Goal: Information Seeking & Learning: Learn about a topic

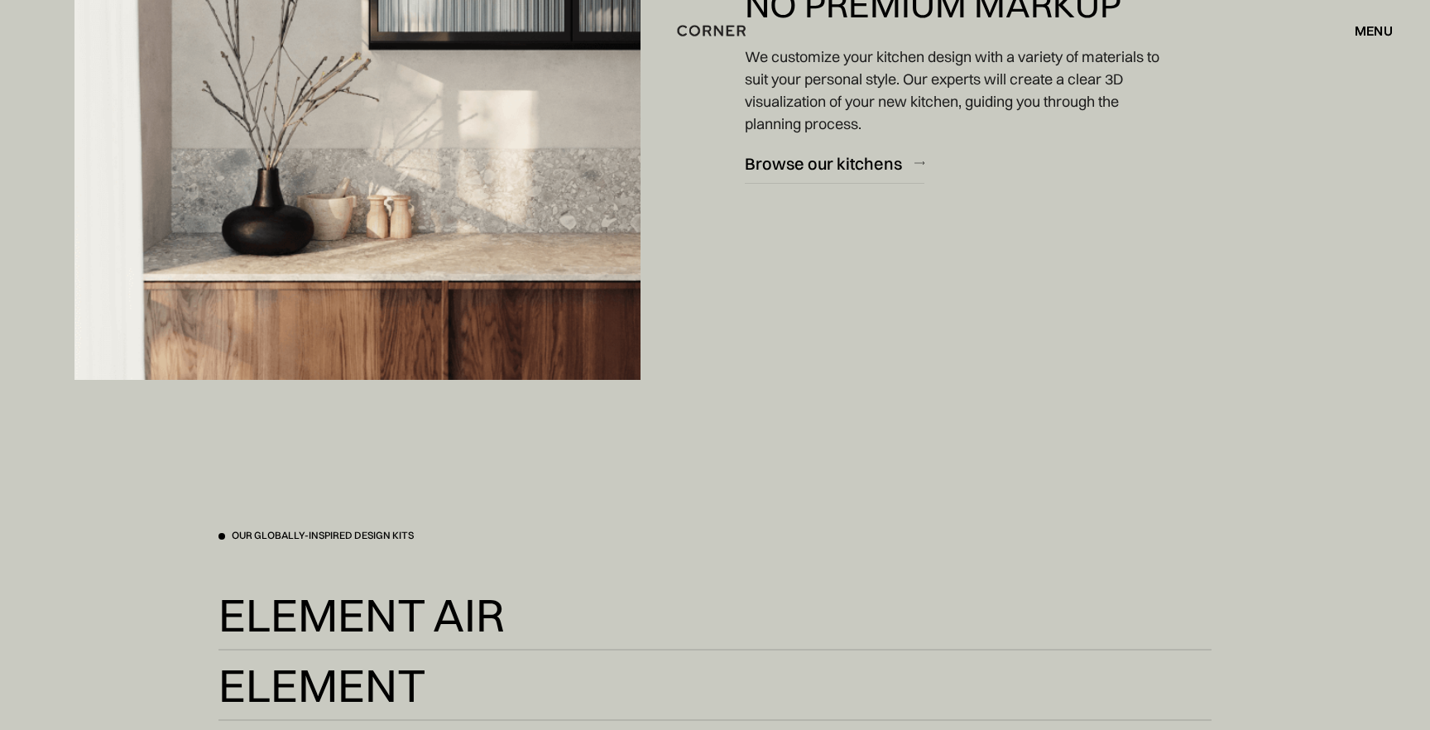
scroll to position [3054, 0]
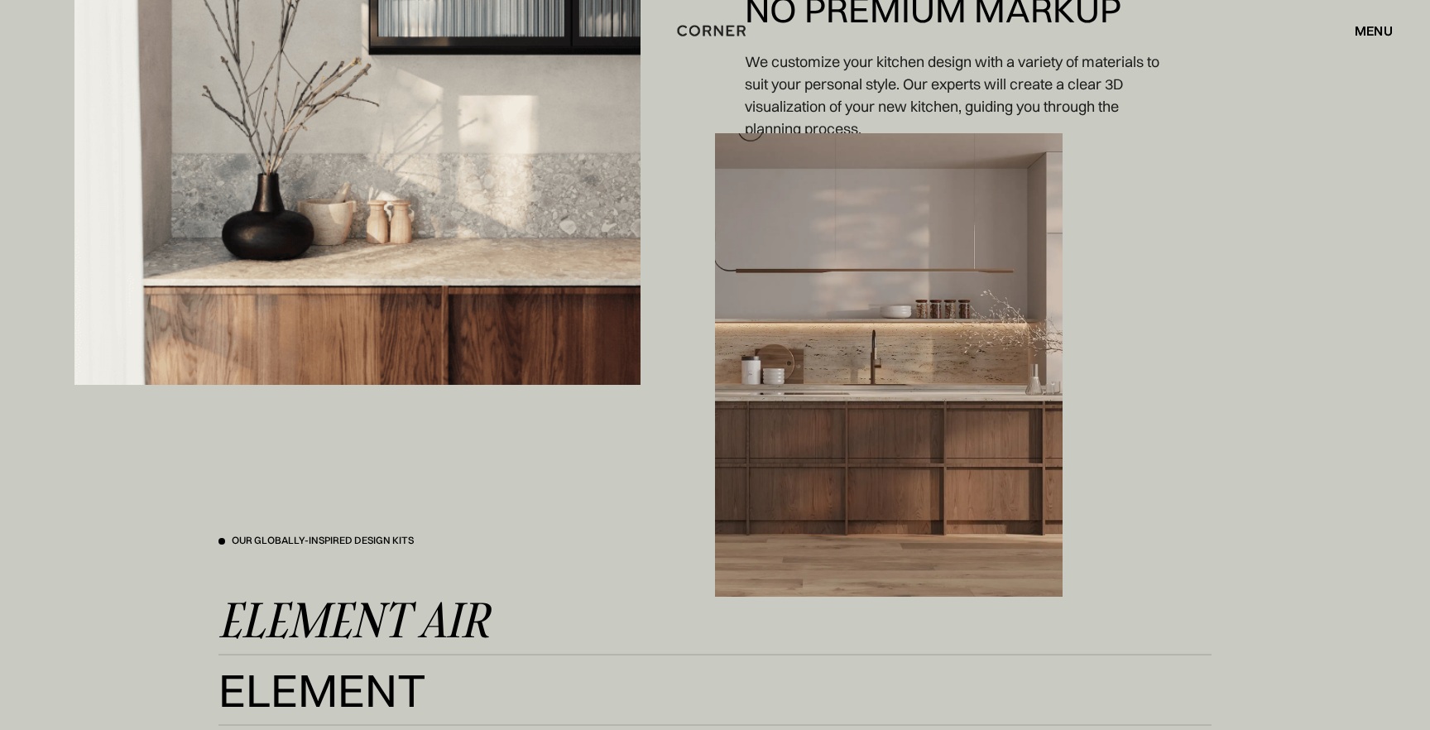
click at [492, 625] on link "Element Air Element Air" at bounding box center [714, 620] width 993 height 41
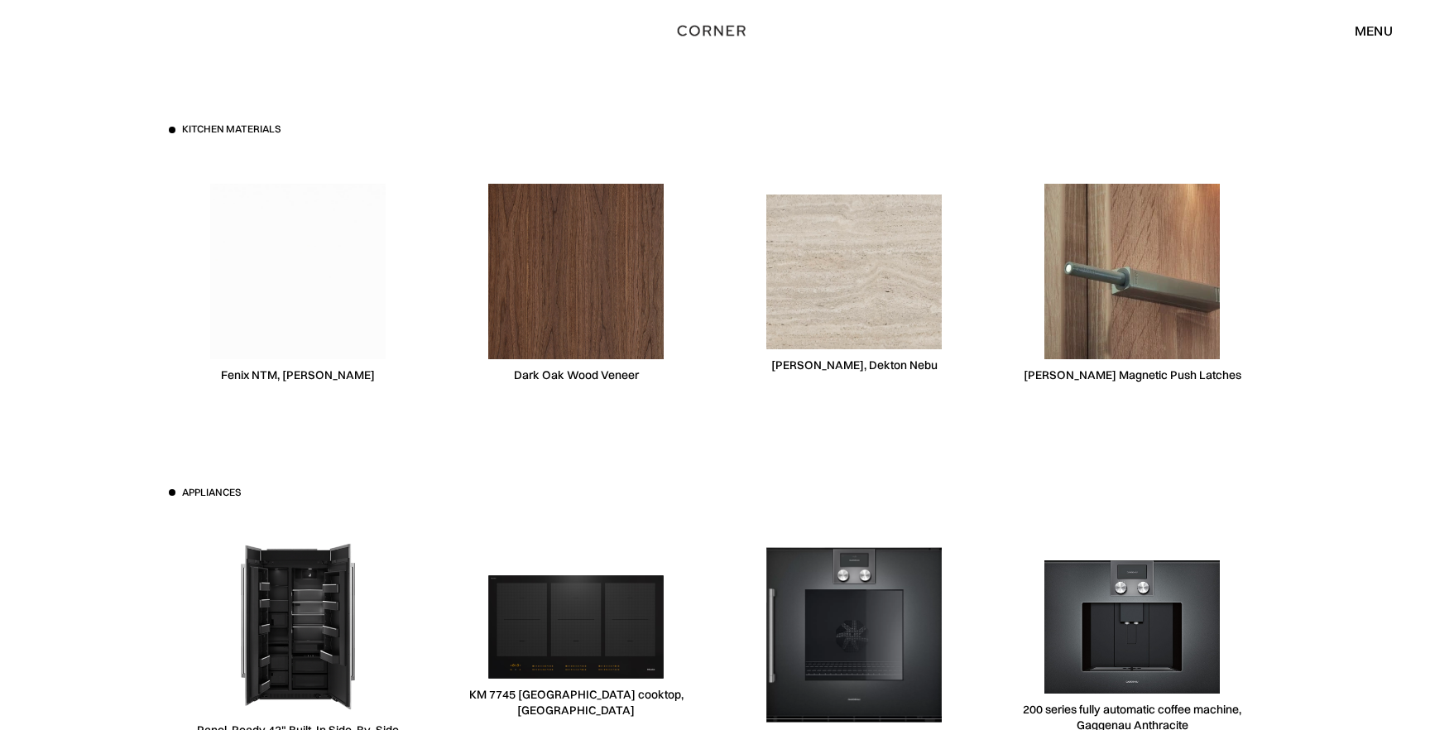
scroll to position [5007, 0]
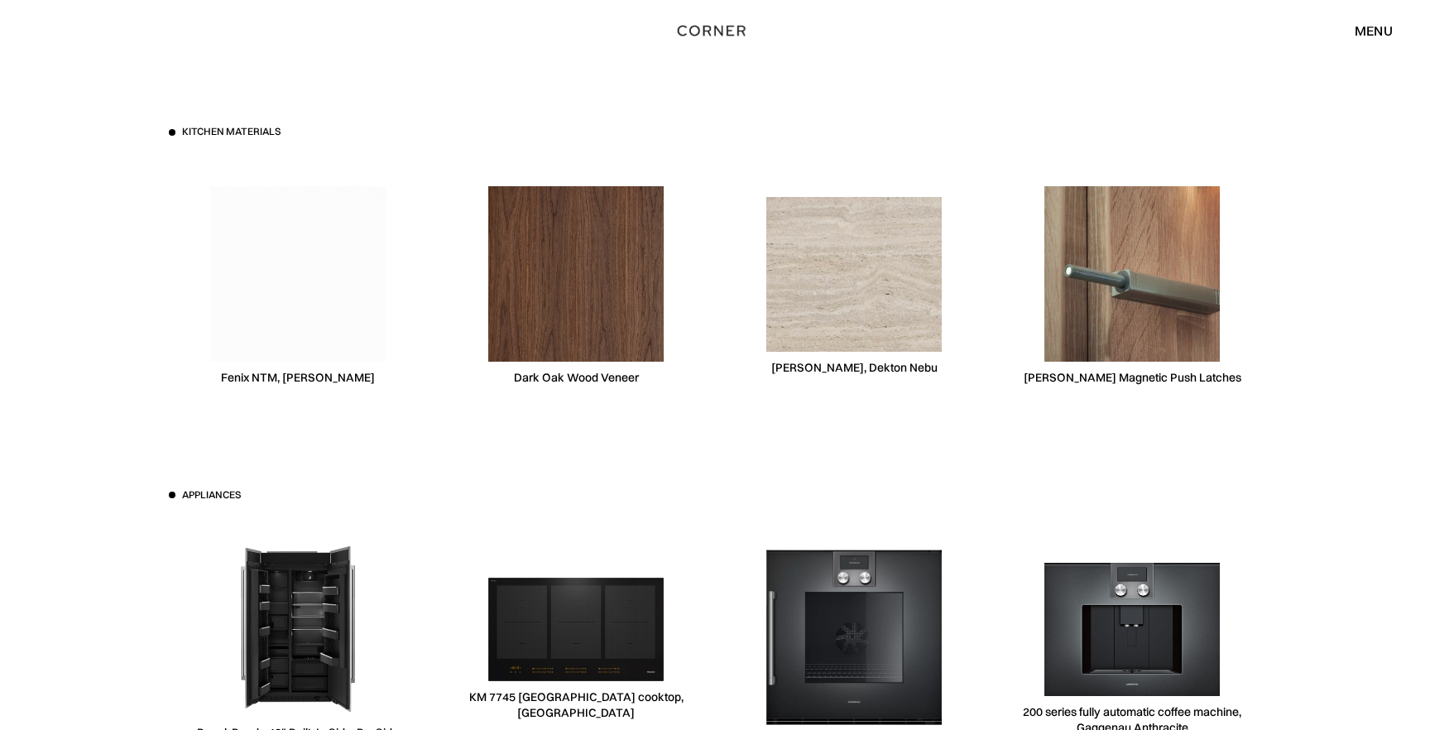
click at [580, 378] on div "Dark Oak Wood Veneer" at bounding box center [576, 378] width 125 height 16
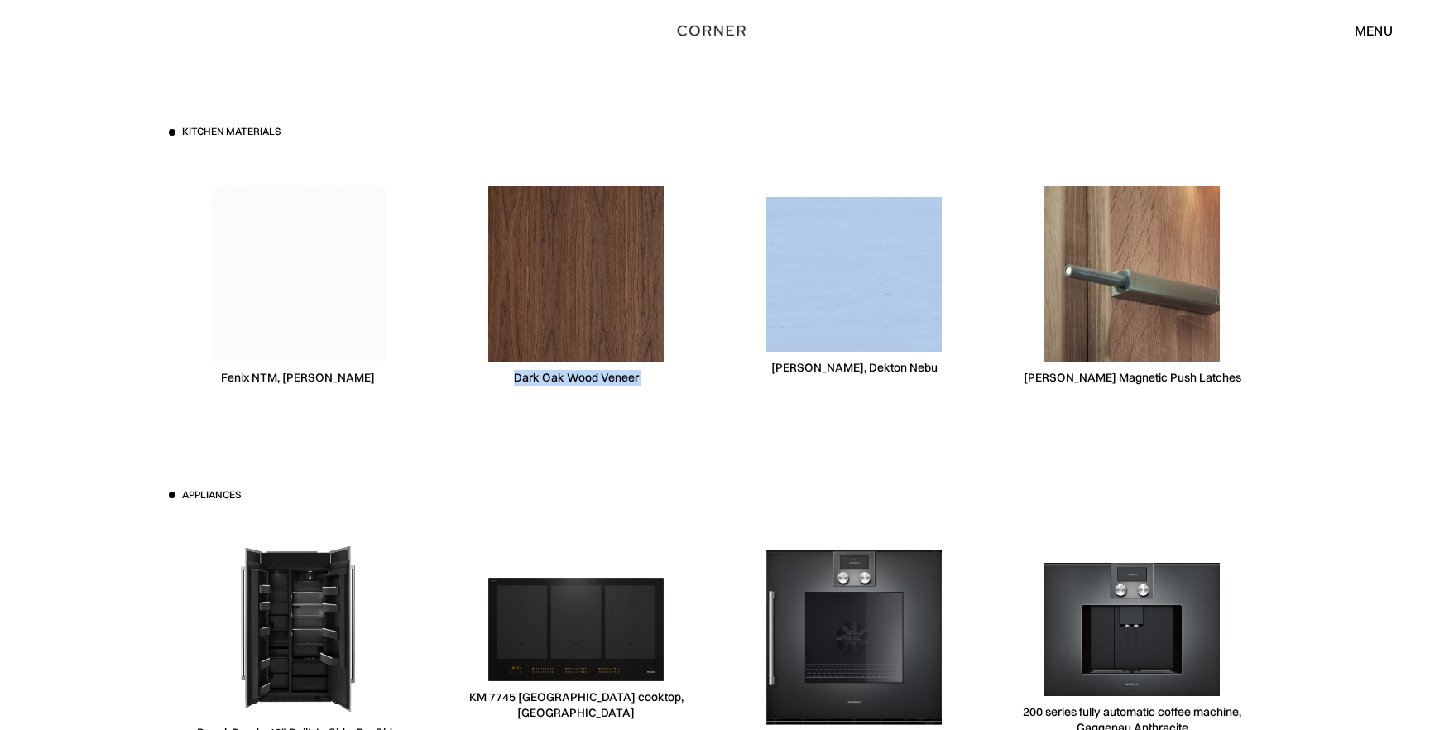
click at [580, 378] on div "Dark Oak Wood Veneer" at bounding box center [576, 378] width 125 height 16
copy div "Dark Oak Wood Veneer"
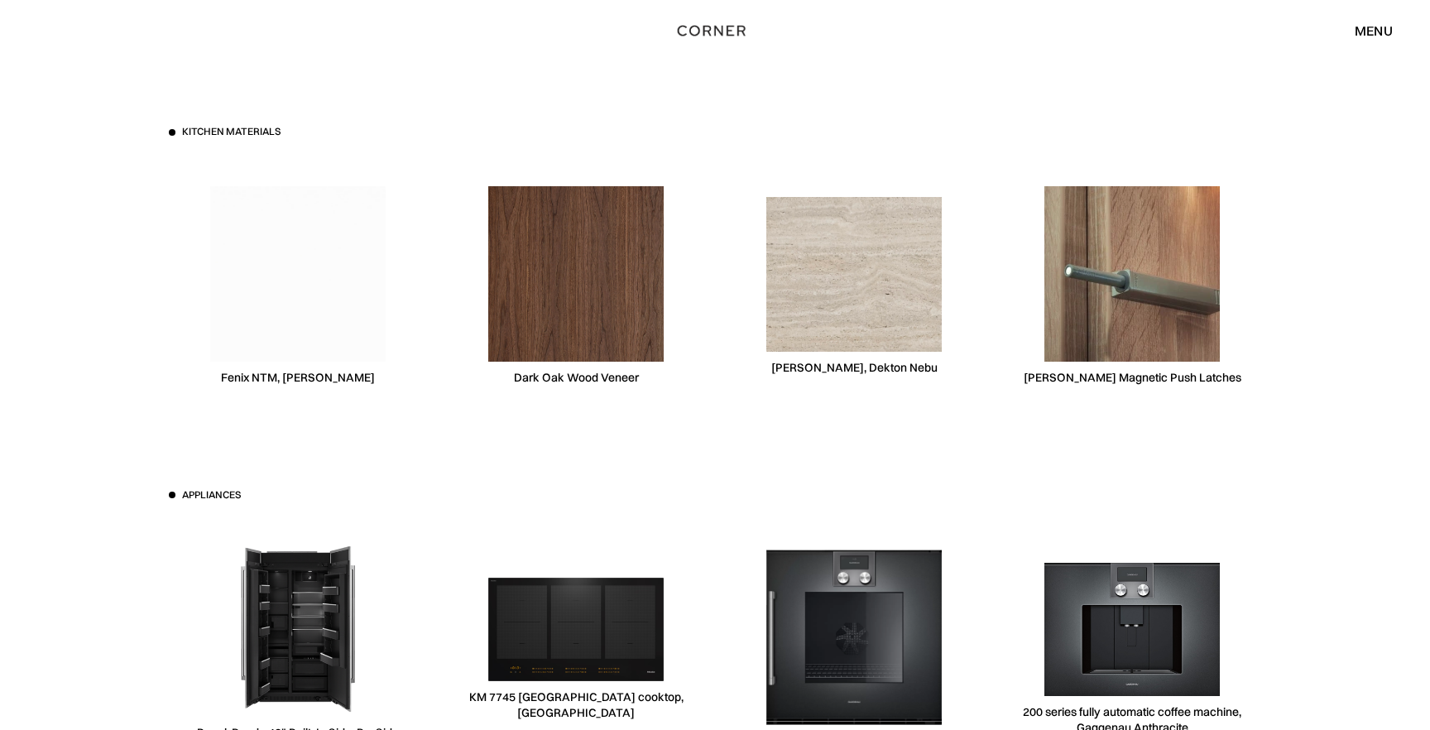
click at [1371, 276] on div "Kitchen materials Fenix NTM, Bianca Kos Dark Oak Wood Veneer Consentino, Dekton…" at bounding box center [715, 488] width 1430 height 991
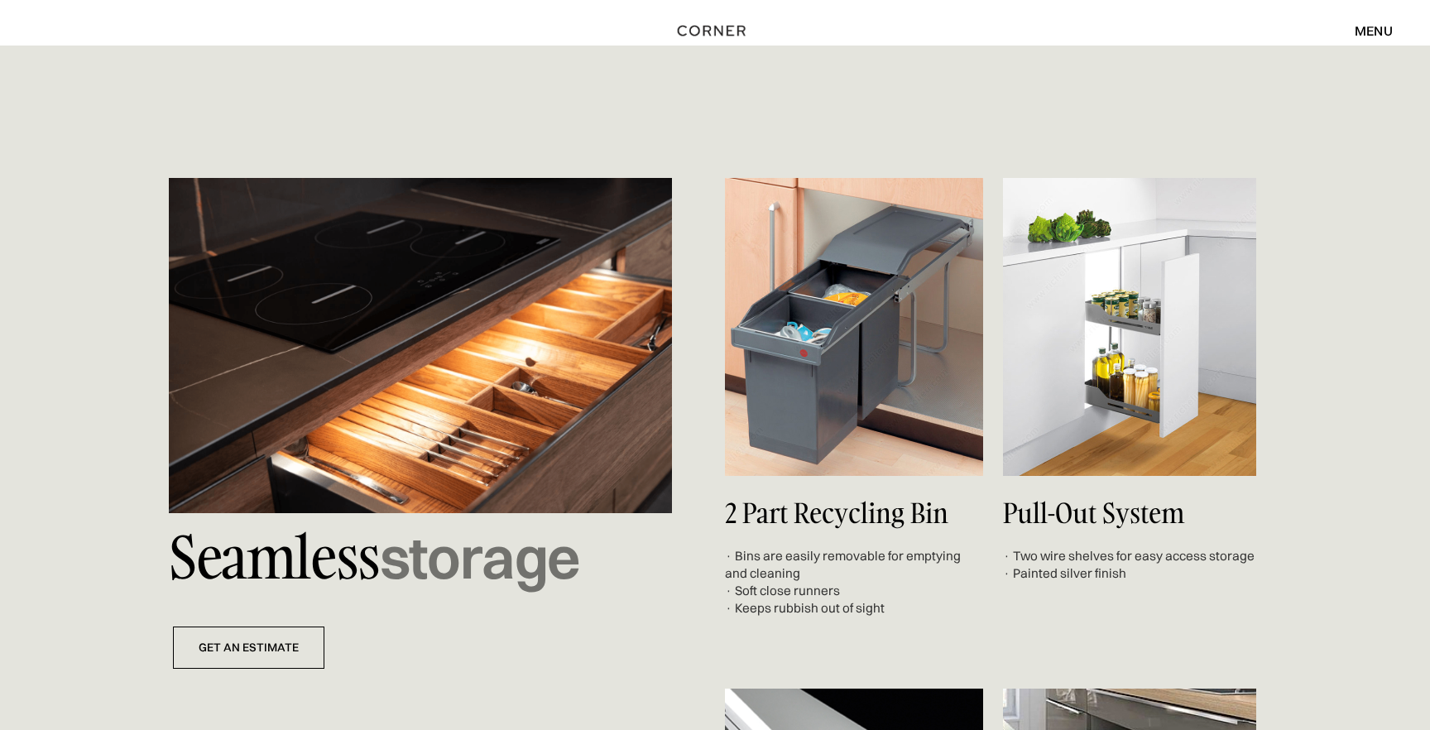
scroll to position [5963, 0]
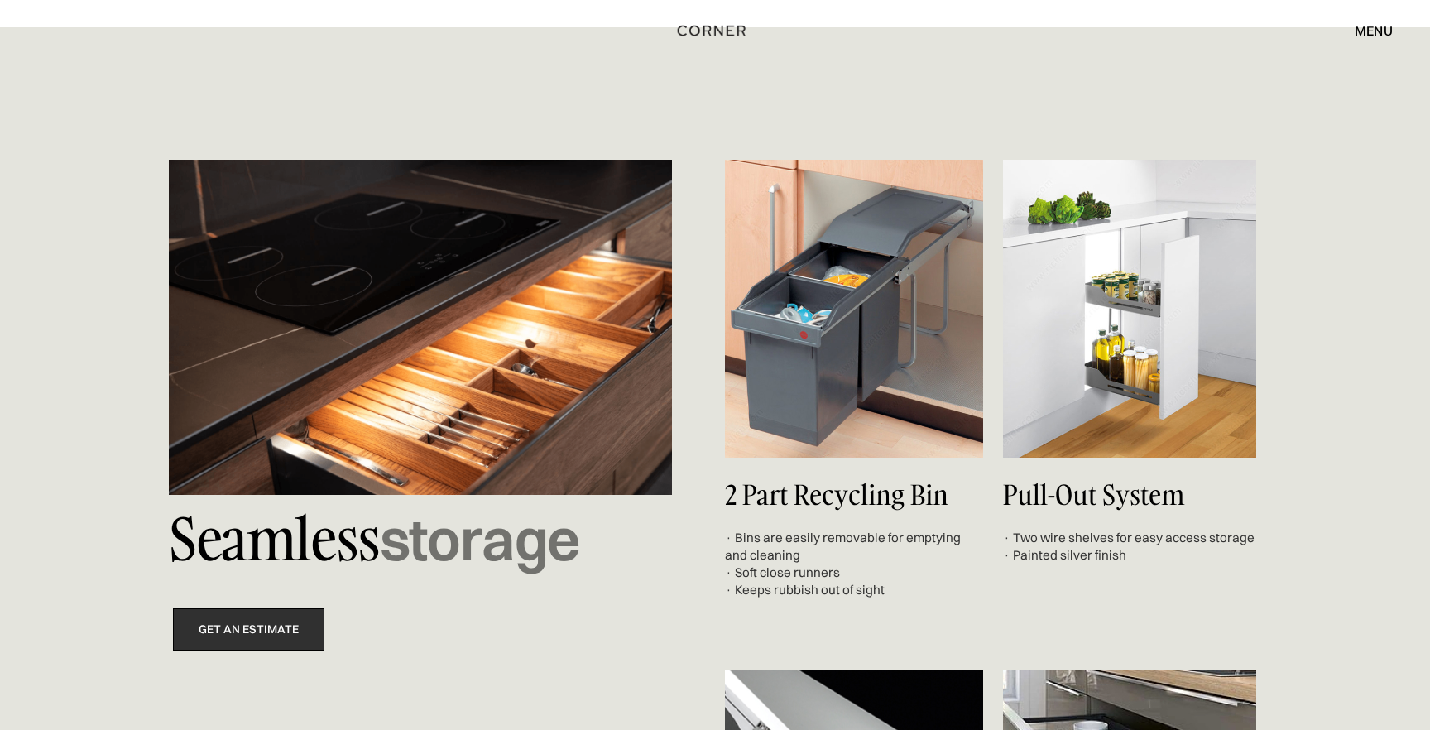
click at [247, 628] on link "get an estimate" at bounding box center [248, 629] width 151 height 42
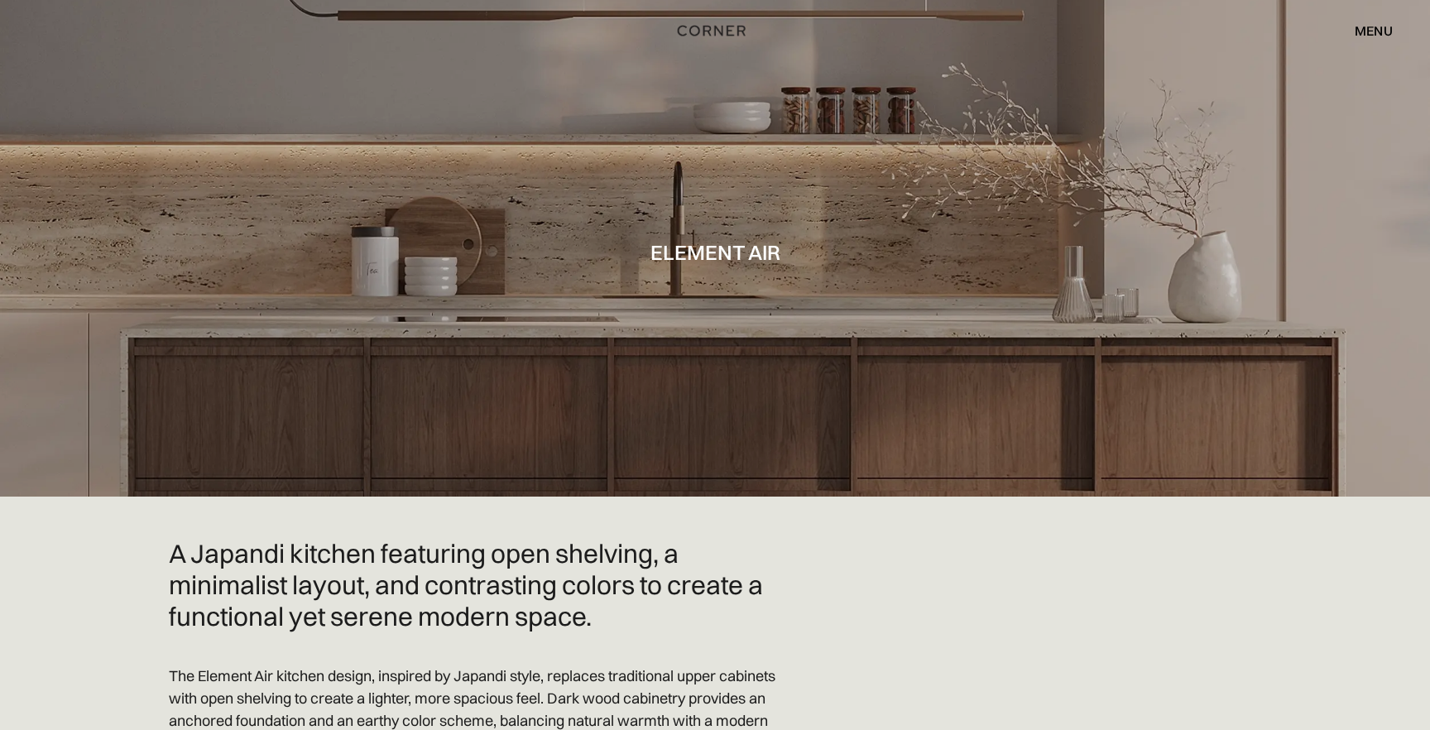
scroll to position [5307, 0]
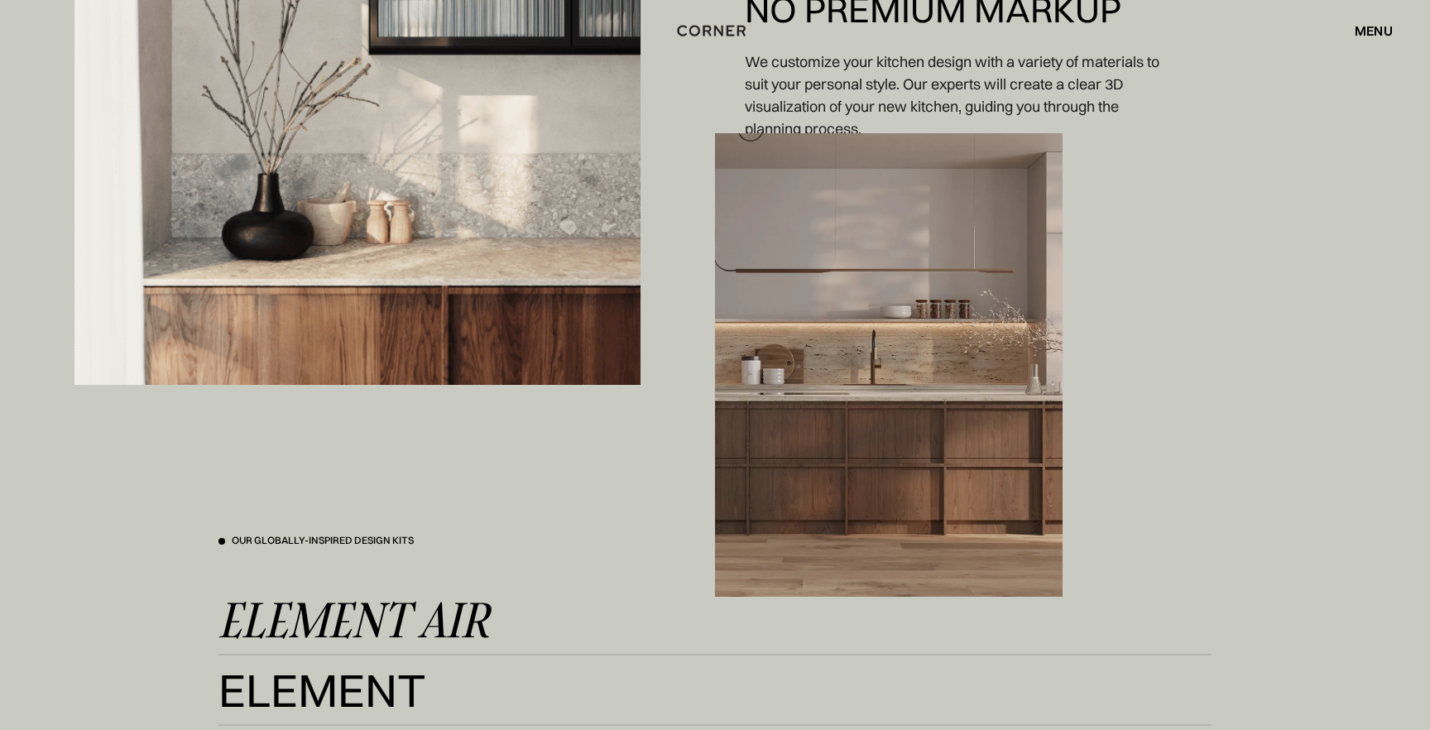
click at [420, 607] on div "Element Air" at bounding box center [353, 620] width 271 height 40
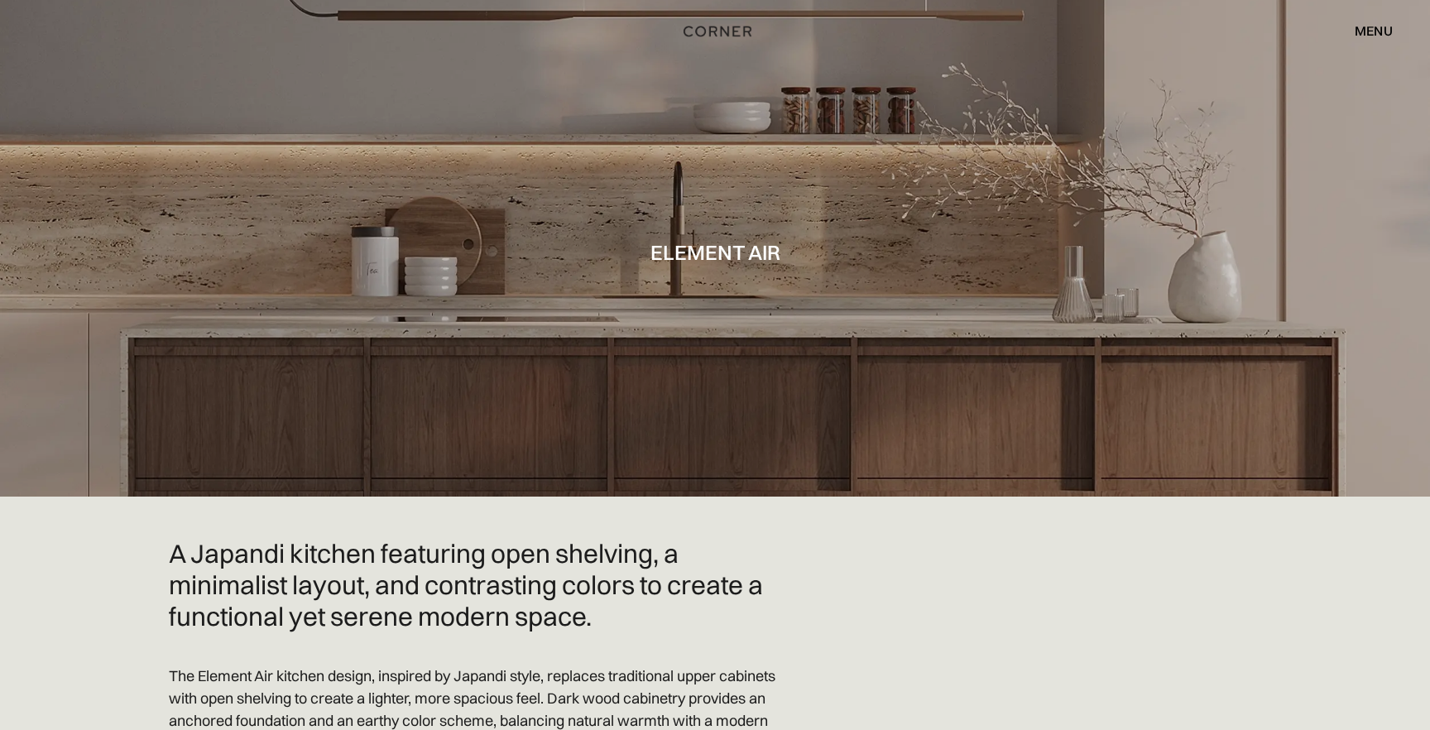
click at [727, 31] on img "home" at bounding box center [718, 32] width 68 height 22
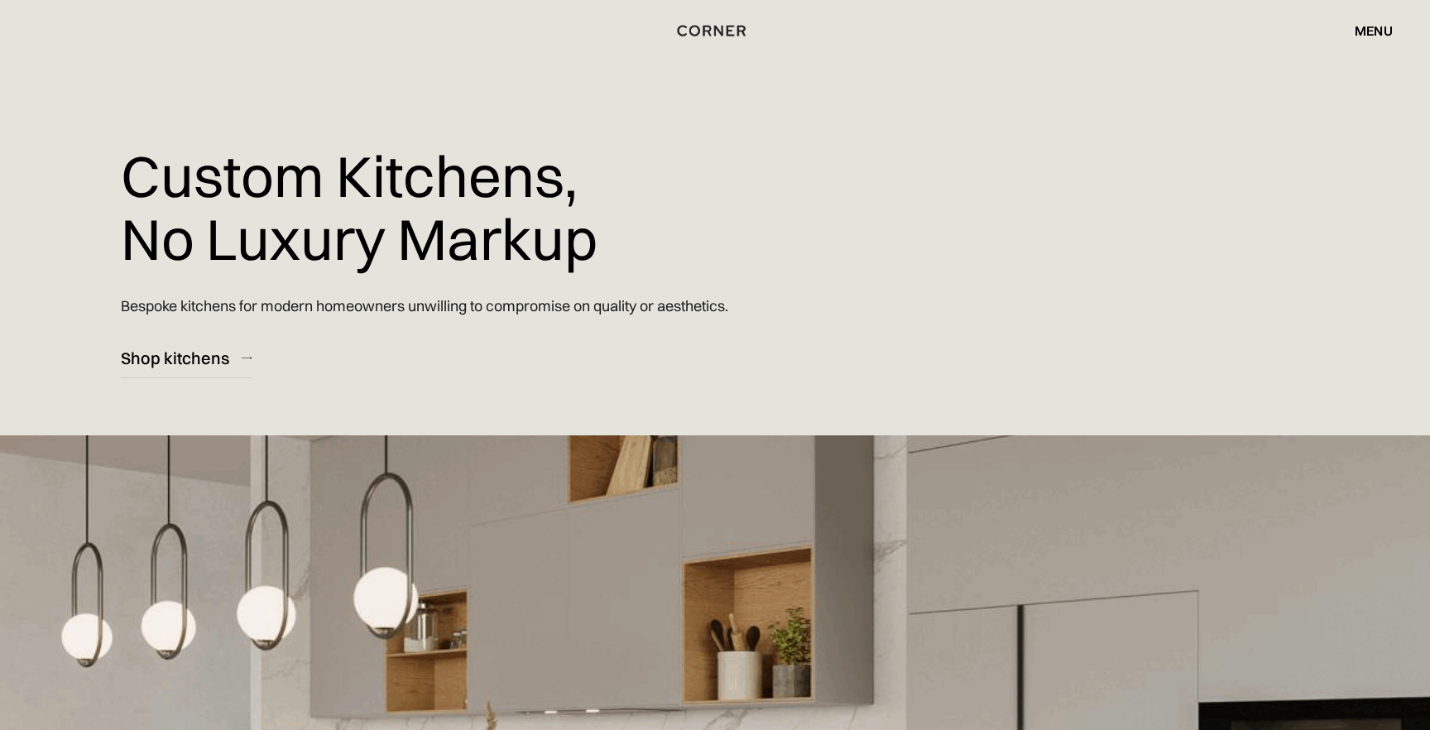
click at [1365, 26] on div "menu" at bounding box center [1374, 30] width 38 height 13
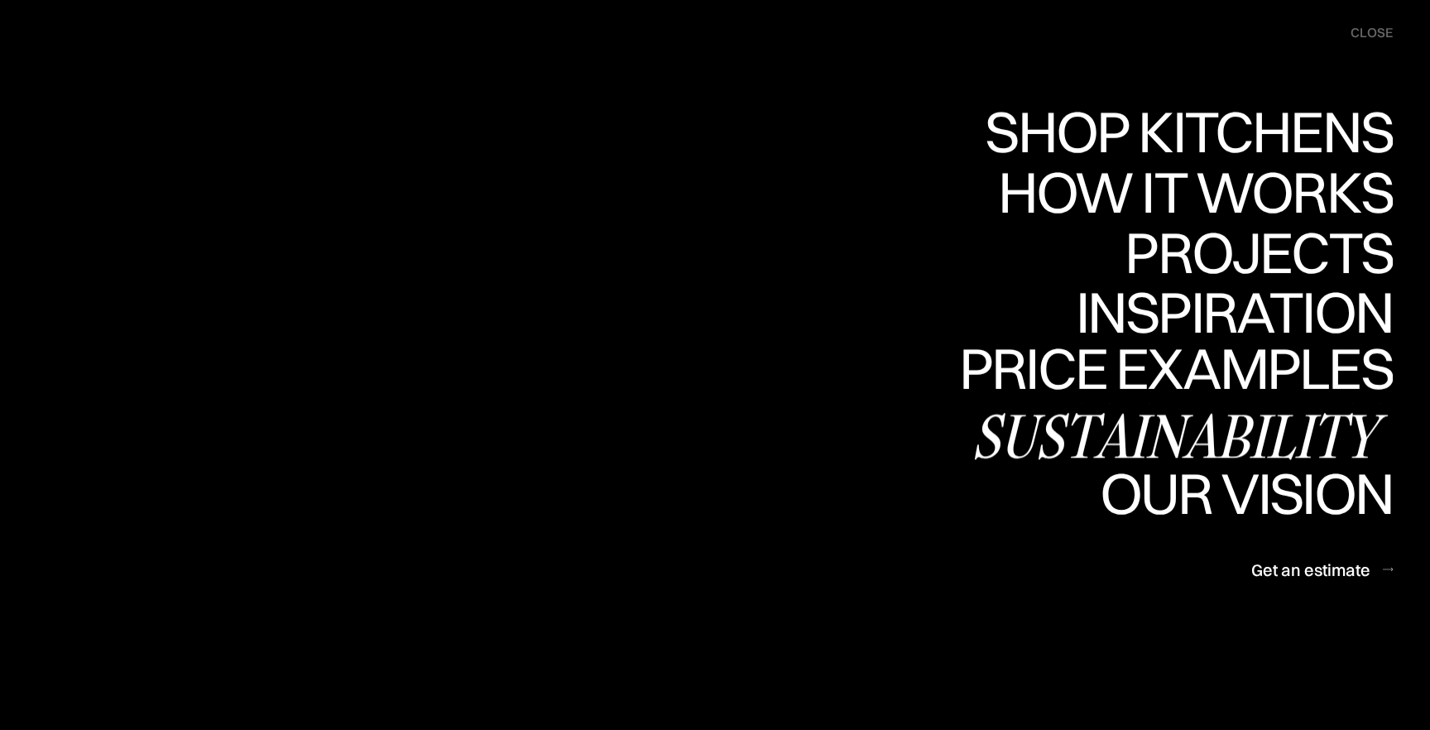
click at [1214, 397] on div "Price examples" at bounding box center [1176, 426] width 434 height 58
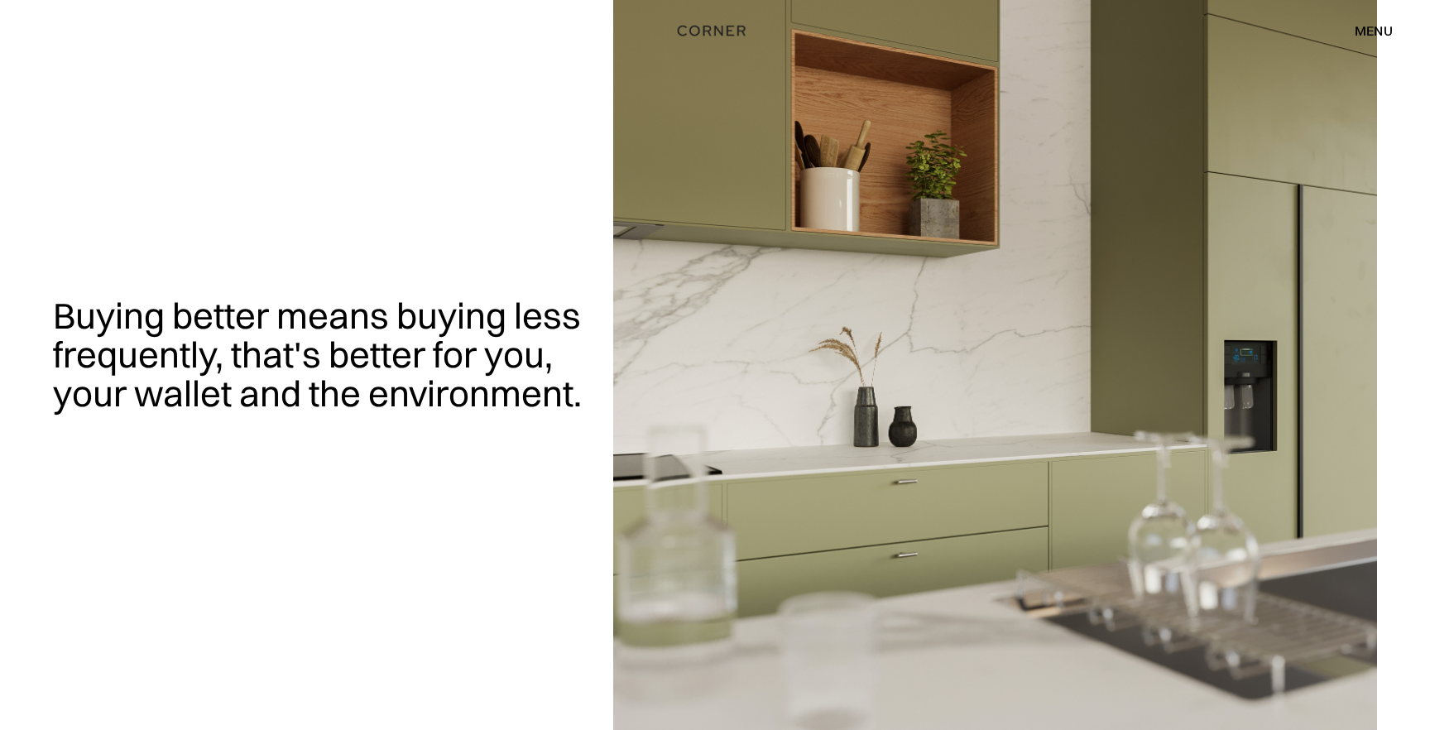
click at [1361, 25] on div "menu" at bounding box center [1374, 30] width 38 height 13
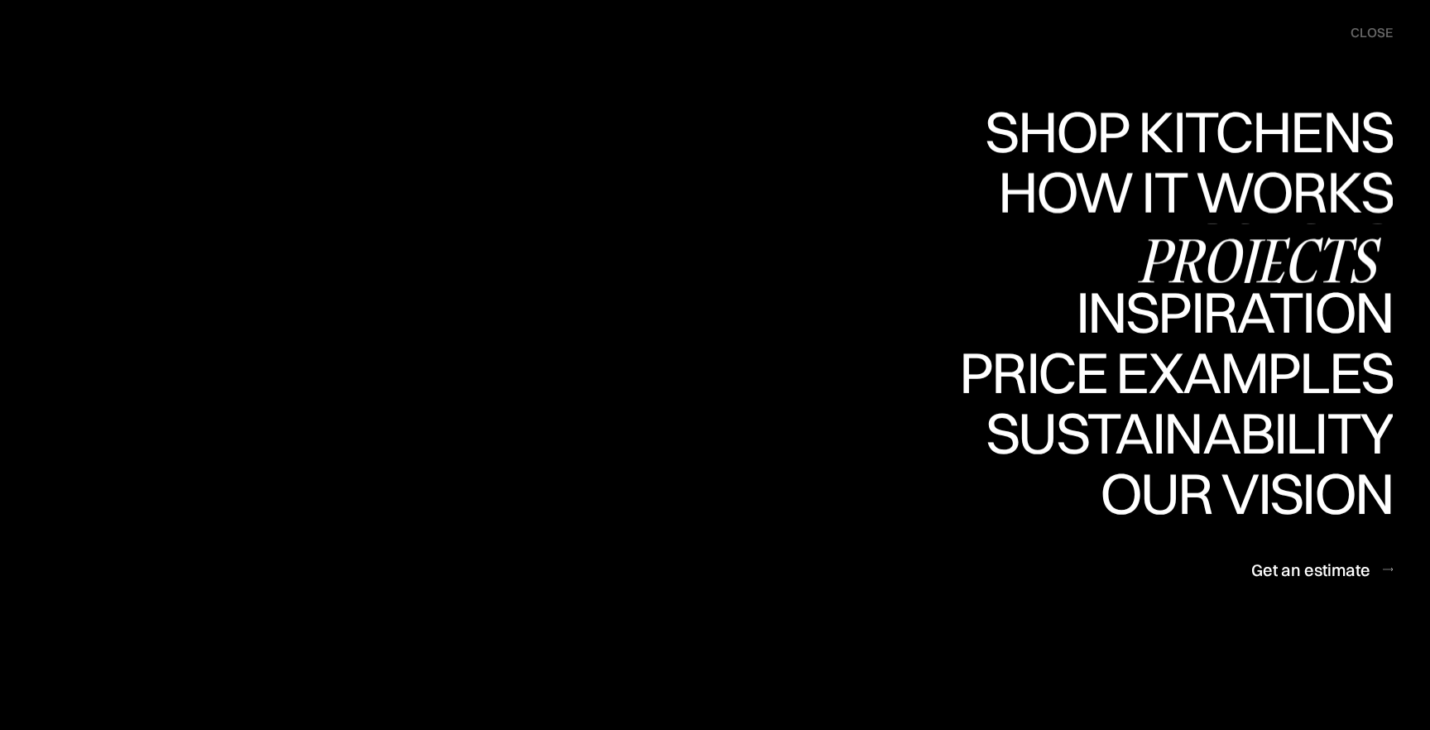
click at [1247, 244] on div "Projects" at bounding box center [1259, 260] width 268 height 58
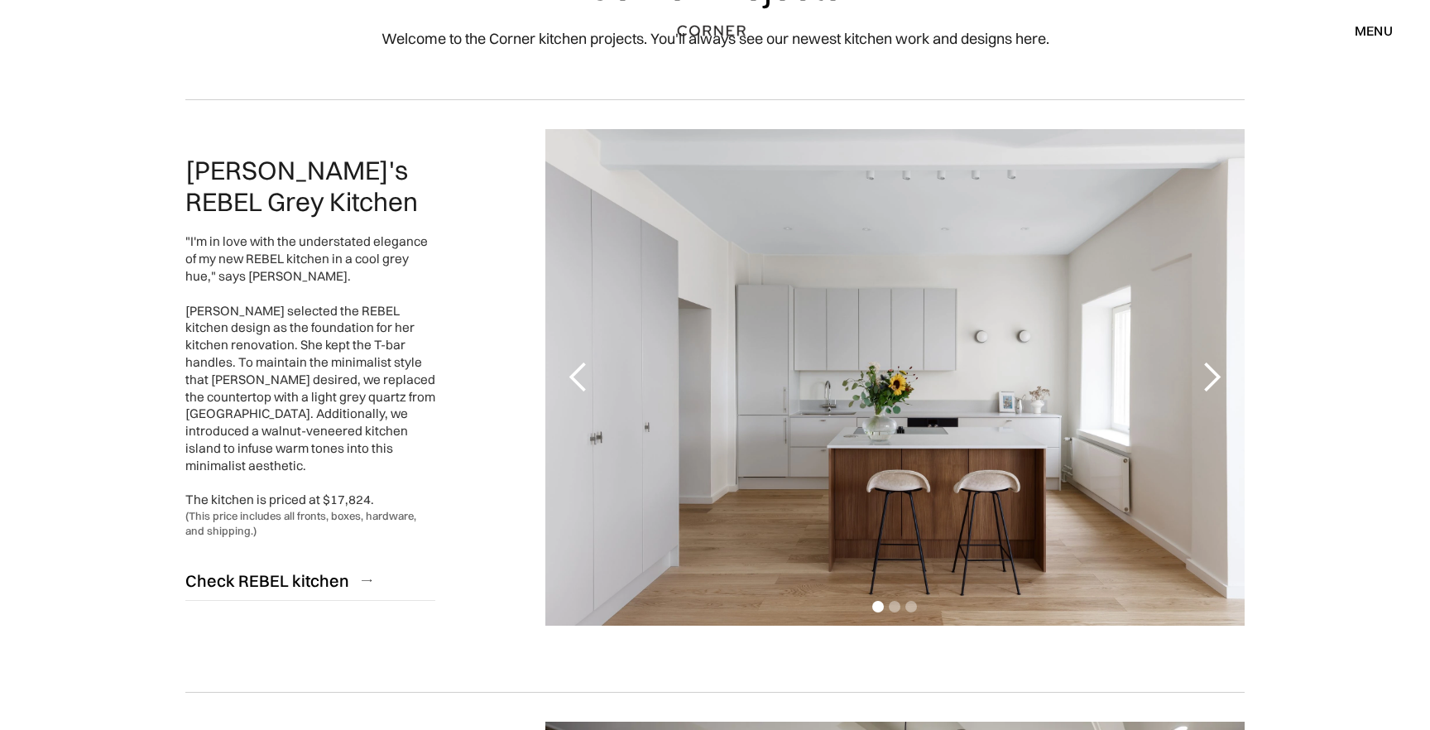
scroll to position [122, 0]
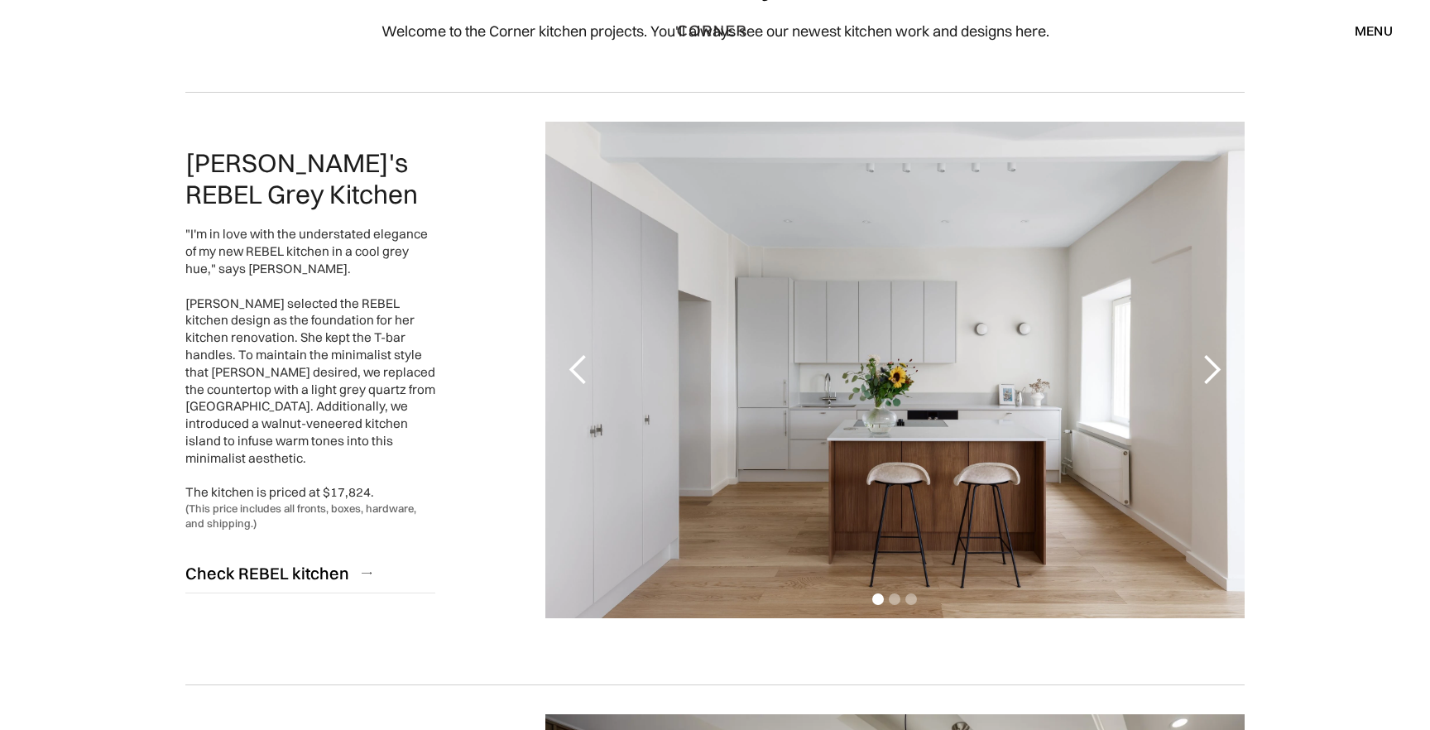
click at [1216, 367] on div "next slide" at bounding box center [1211, 369] width 33 height 33
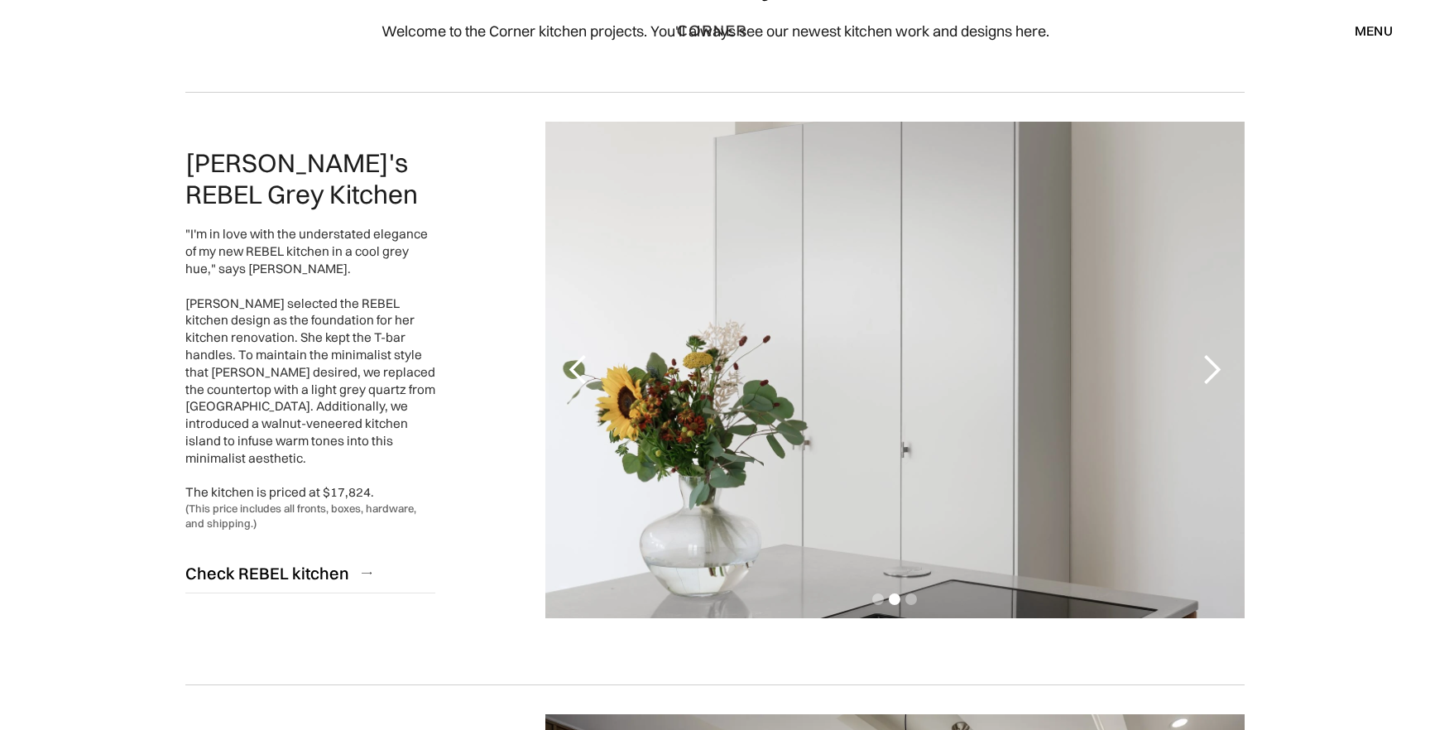
click at [1216, 367] on div "next slide" at bounding box center [1211, 369] width 33 height 33
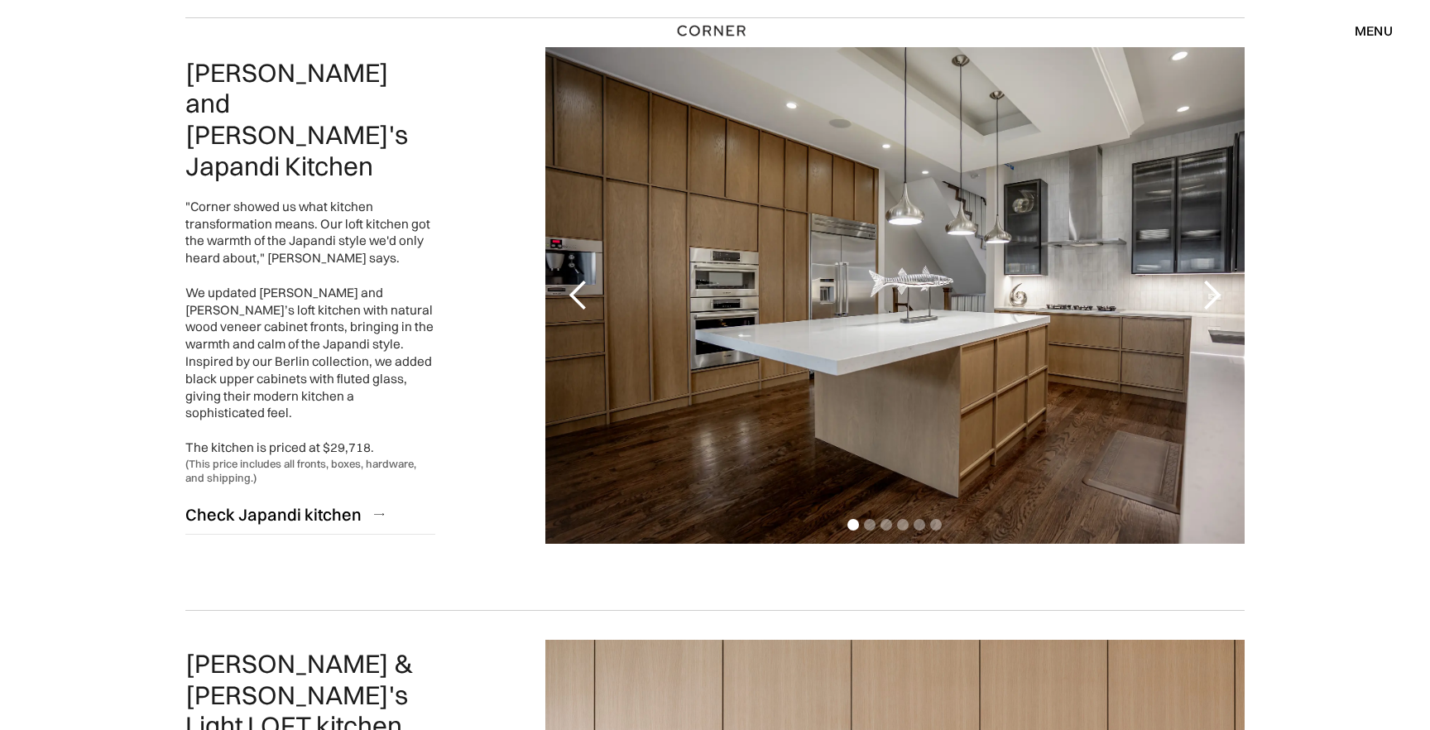
scroll to position [789, 0]
click at [1208, 290] on div "next slide" at bounding box center [1211, 296] width 33 height 33
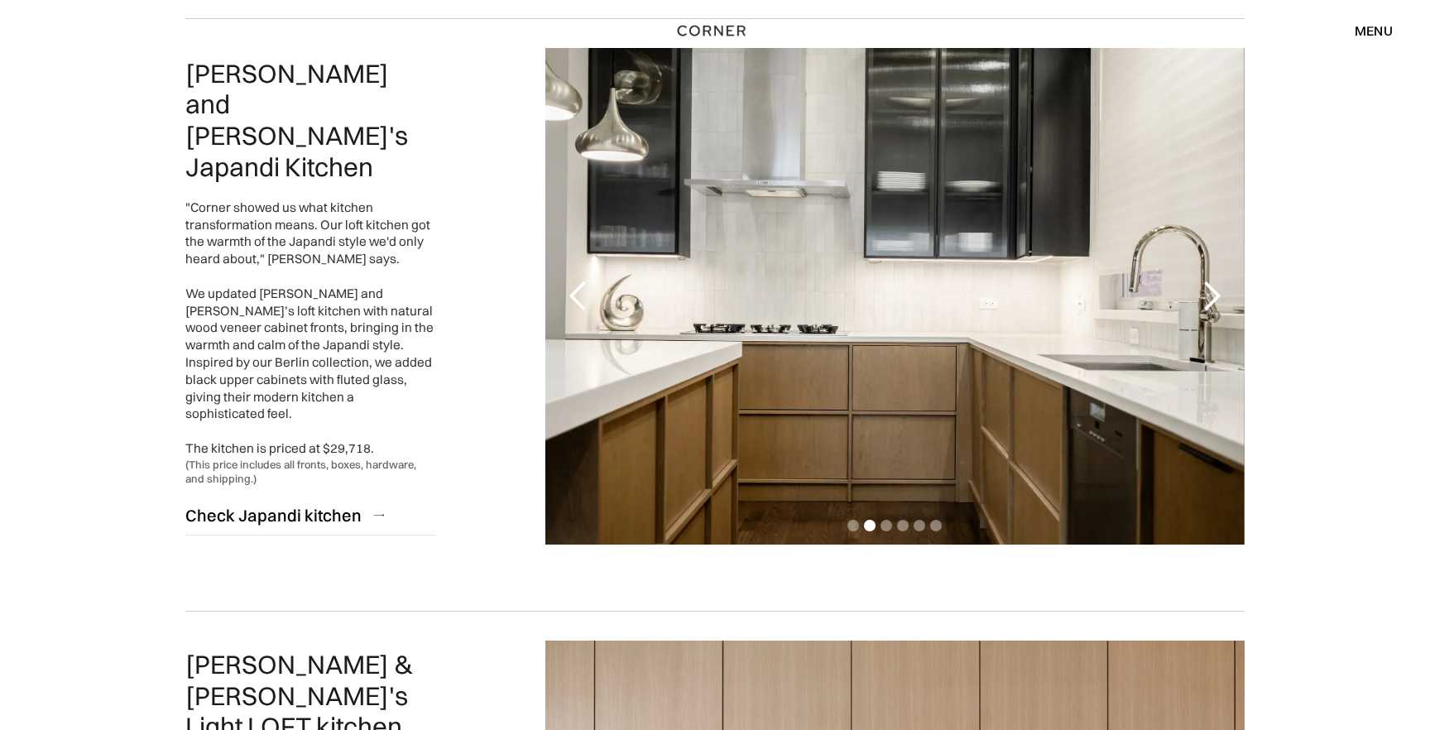
click at [1208, 291] on div "next slide" at bounding box center [1211, 296] width 33 height 33
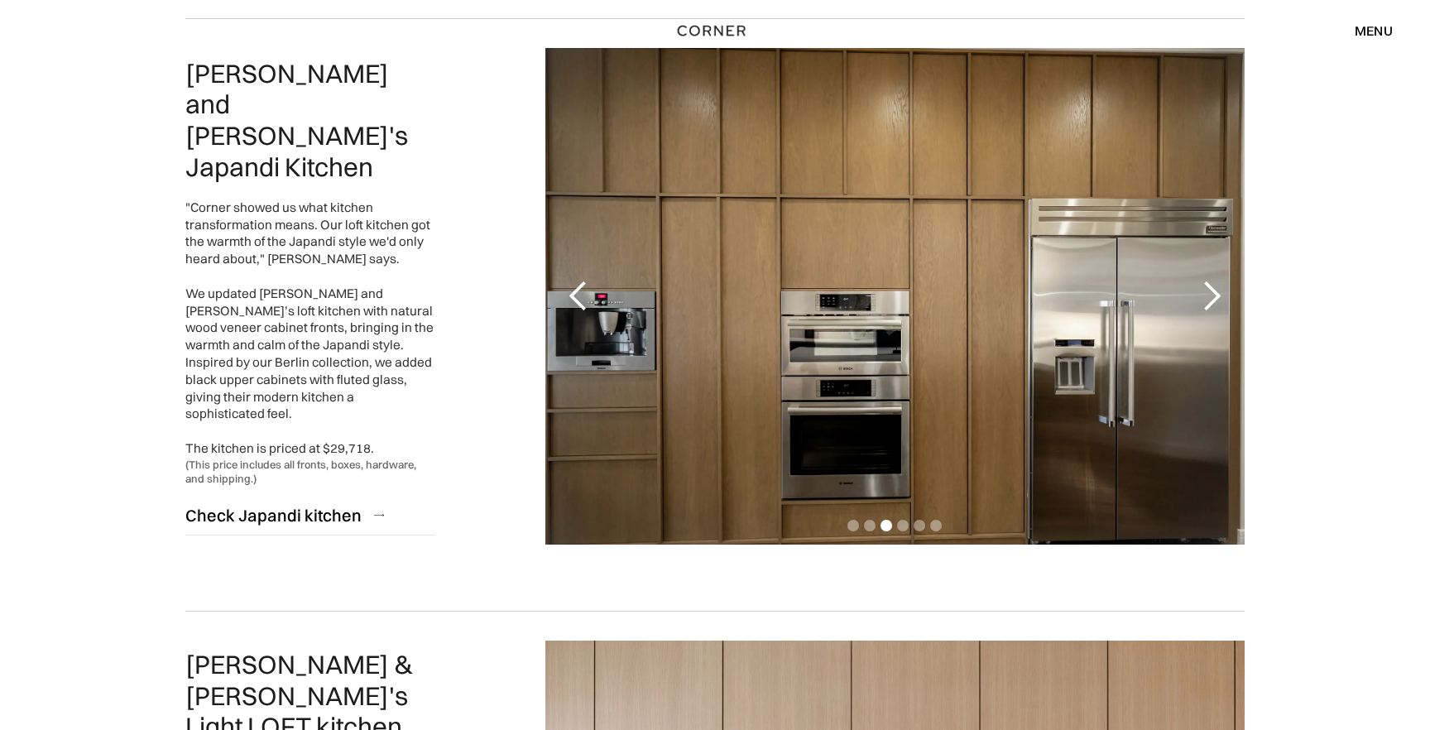
click at [1209, 291] on div "next slide" at bounding box center [1211, 296] width 33 height 33
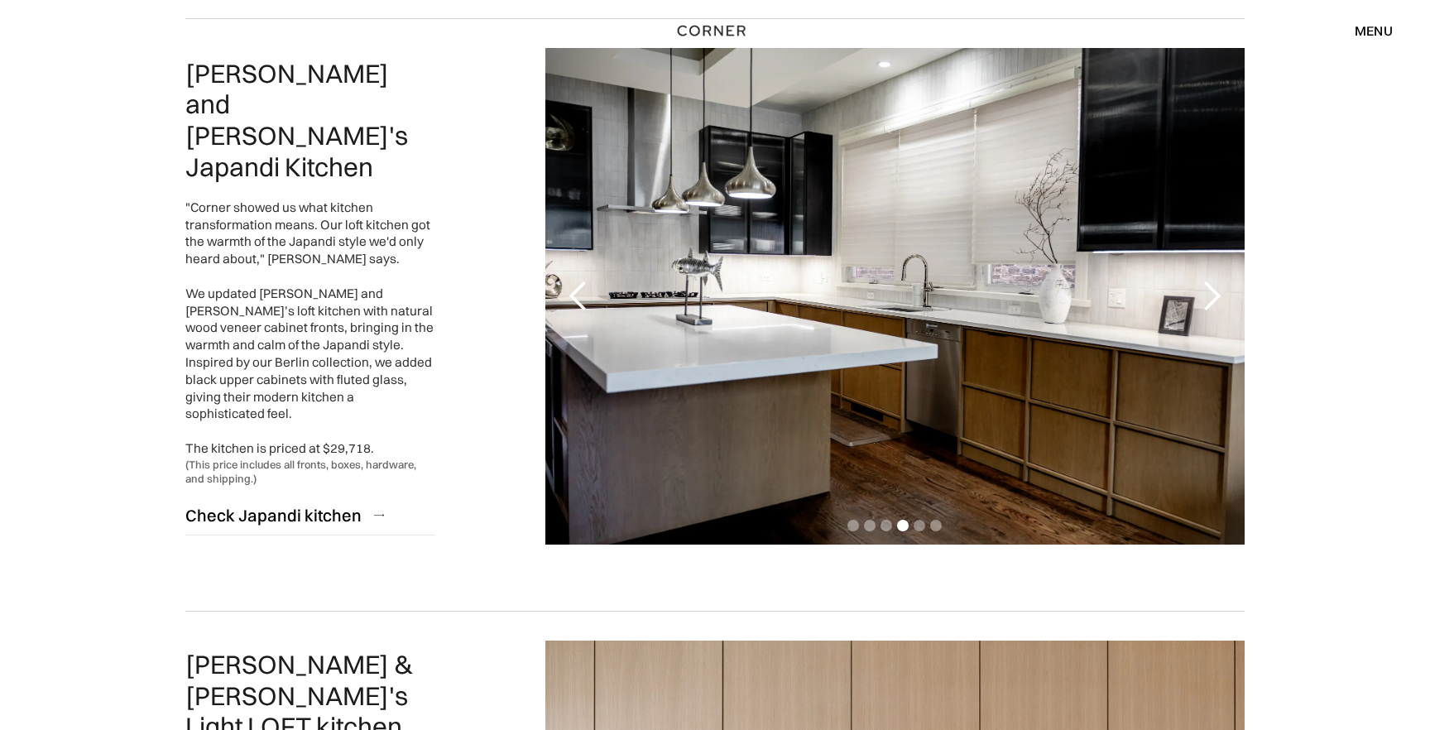
click at [1209, 291] on div "next slide" at bounding box center [1211, 296] width 33 height 33
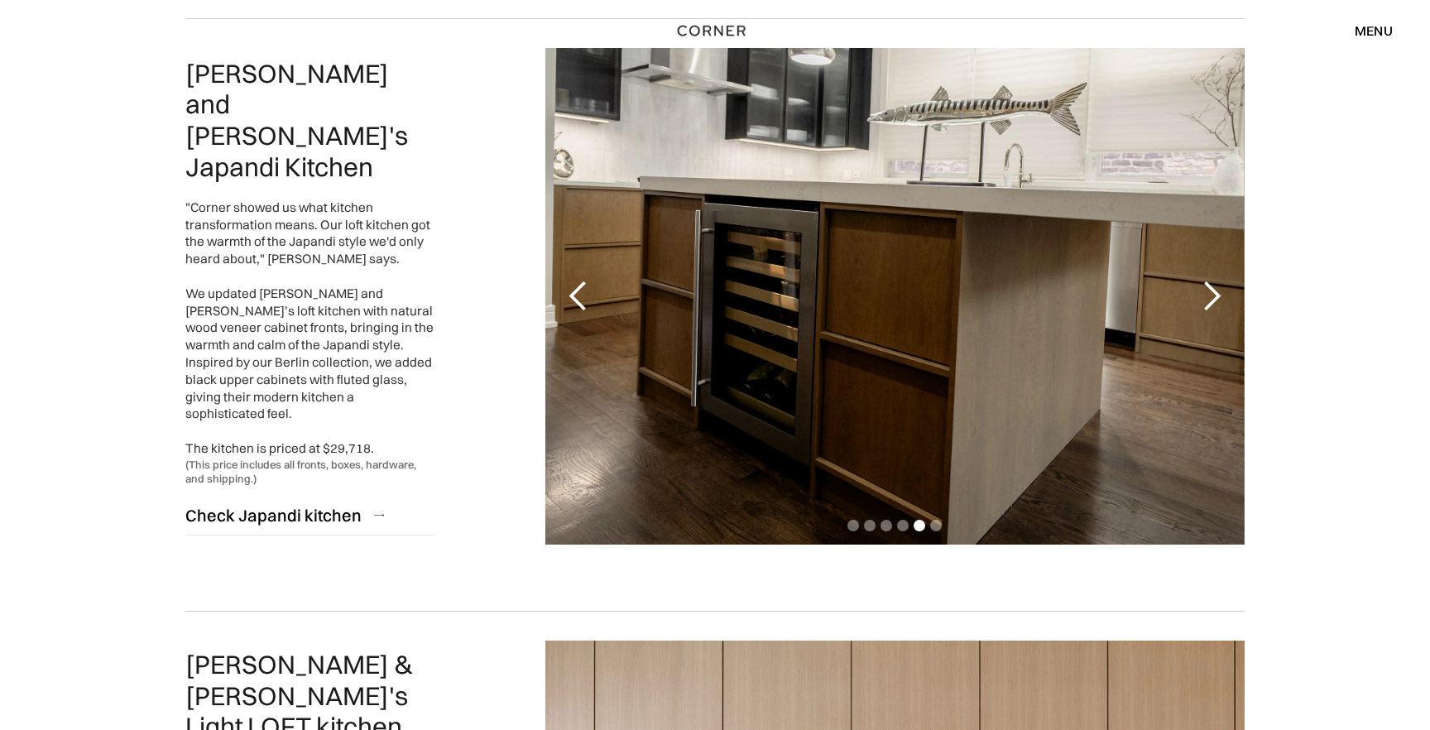
click at [1209, 291] on div "next slide" at bounding box center [1211, 296] width 33 height 33
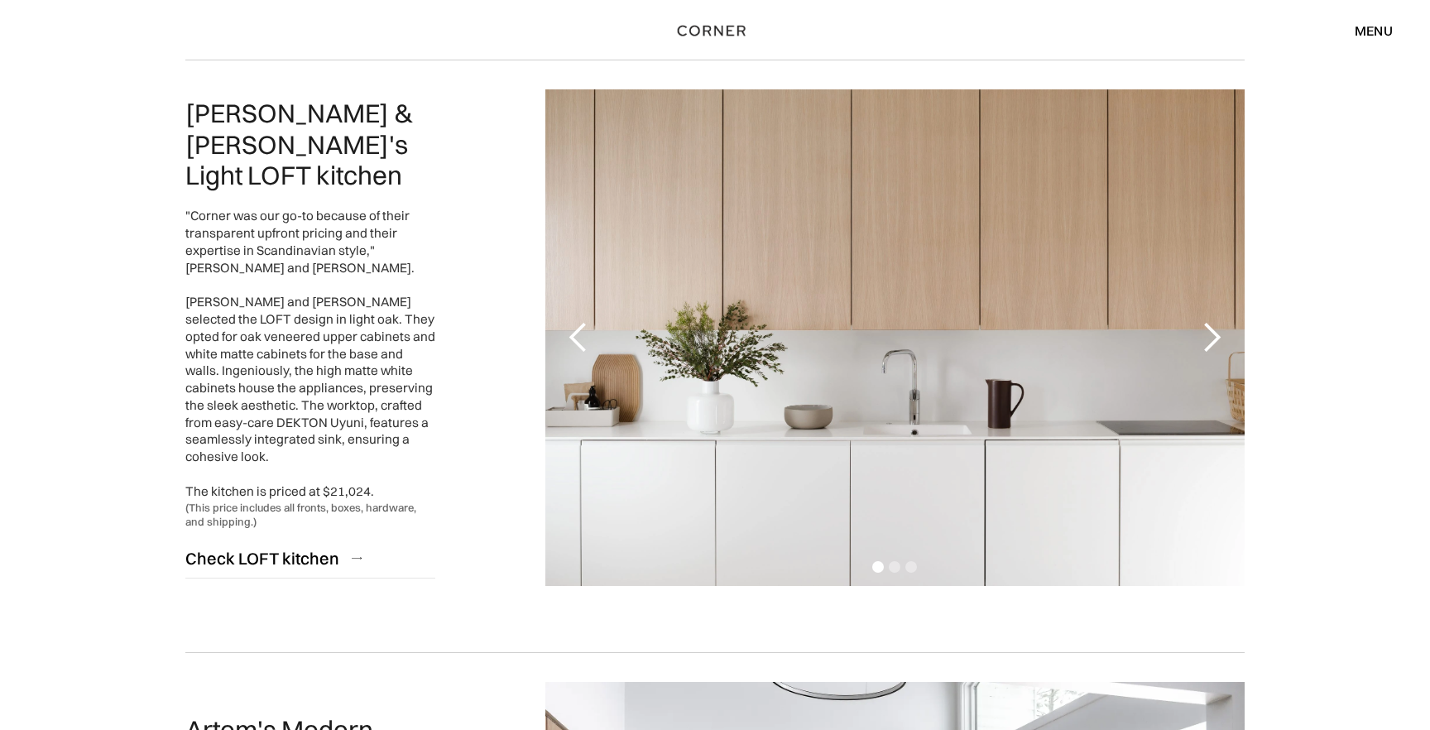
scroll to position [1345, 0]
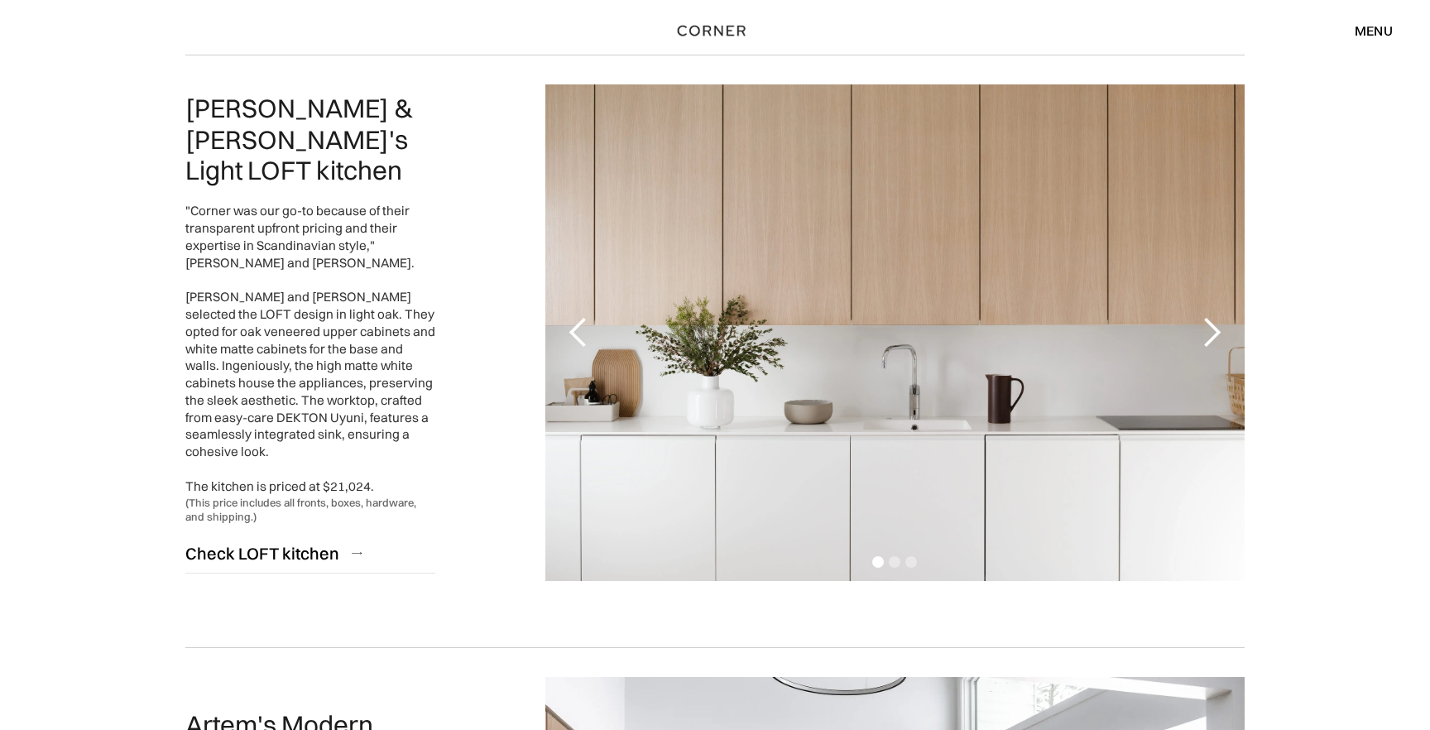
click at [1217, 331] on div "next slide" at bounding box center [1211, 332] width 33 height 33
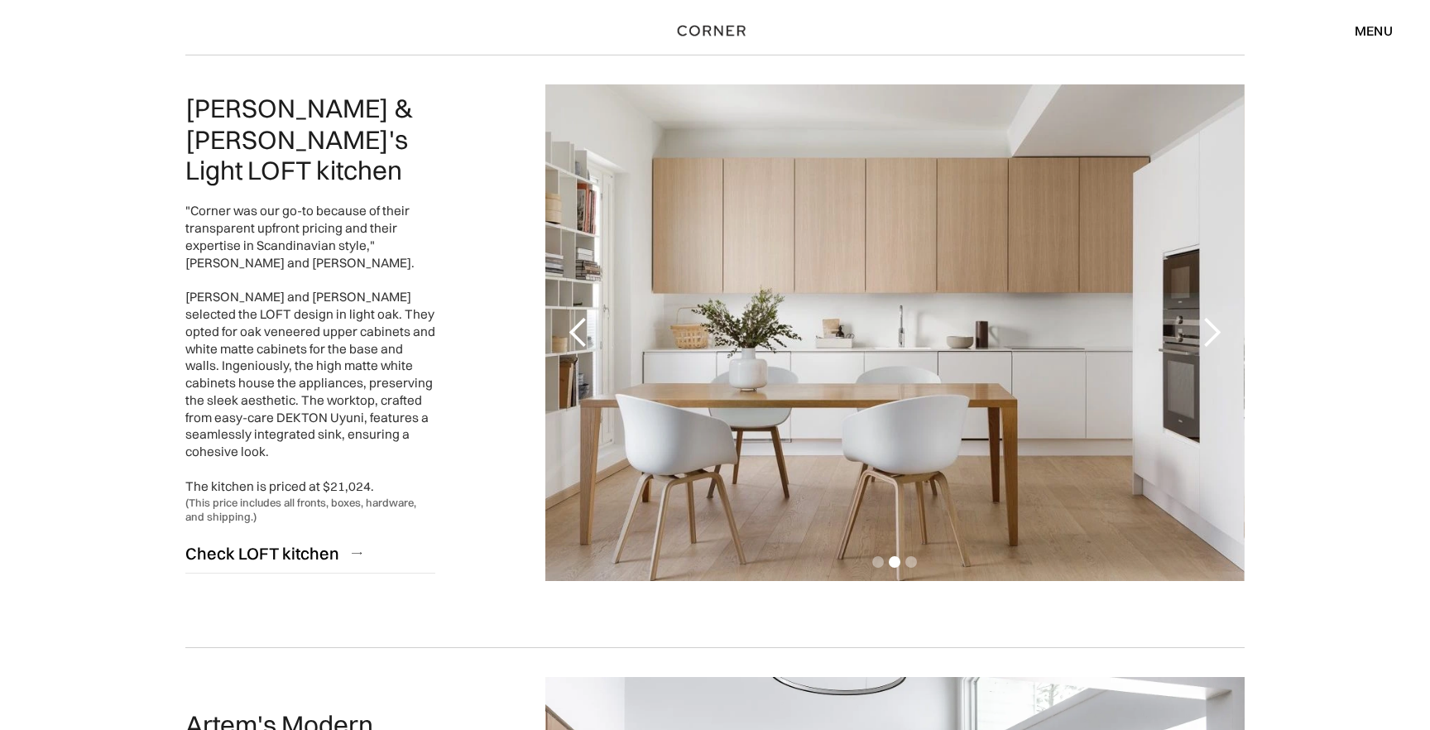
click at [1216, 331] on div "next slide" at bounding box center [1211, 332] width 33 height 33
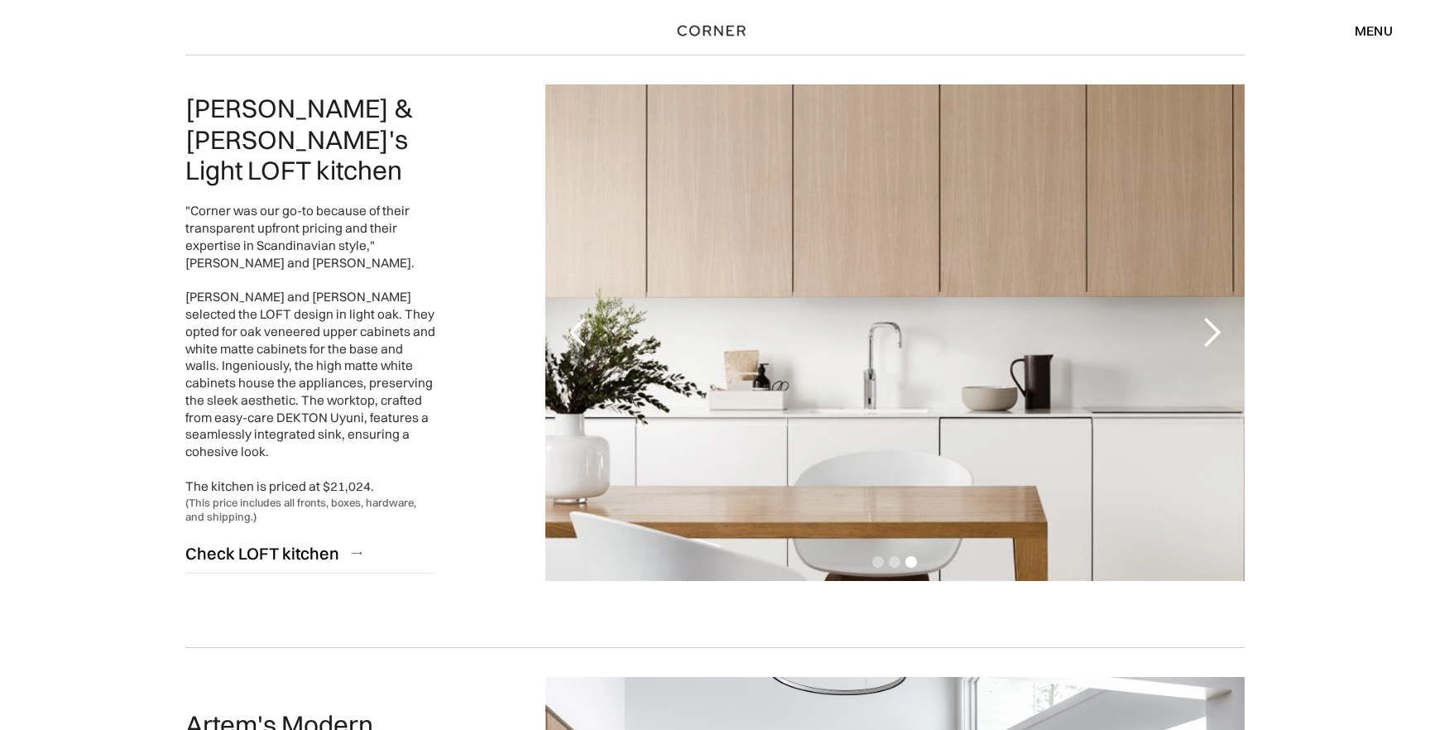
click at [1217, 331] on div "next slide" at bounding box center [1211, 332] width 33 height 33
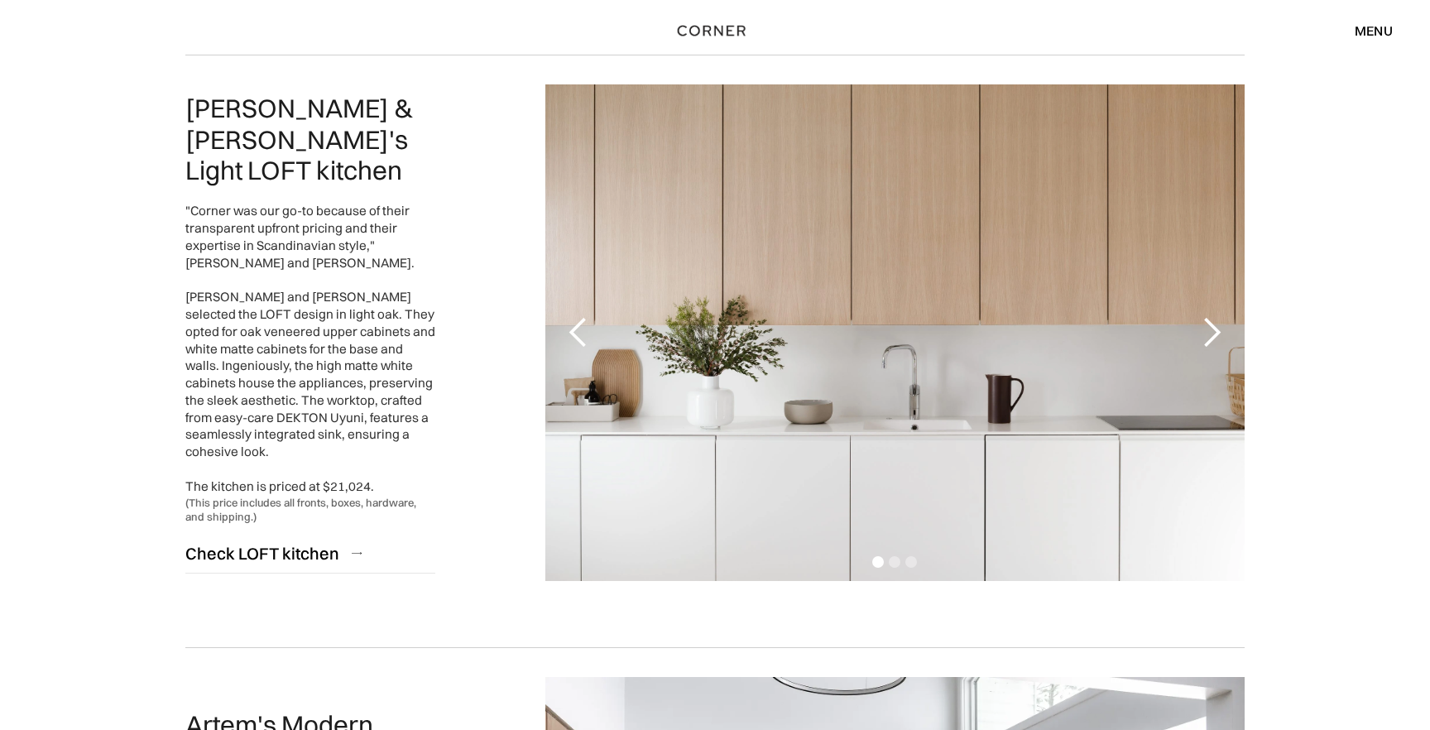
click at [1217, 330] on div "next slide" at bounding box center [1211, 332] width 33 height 33
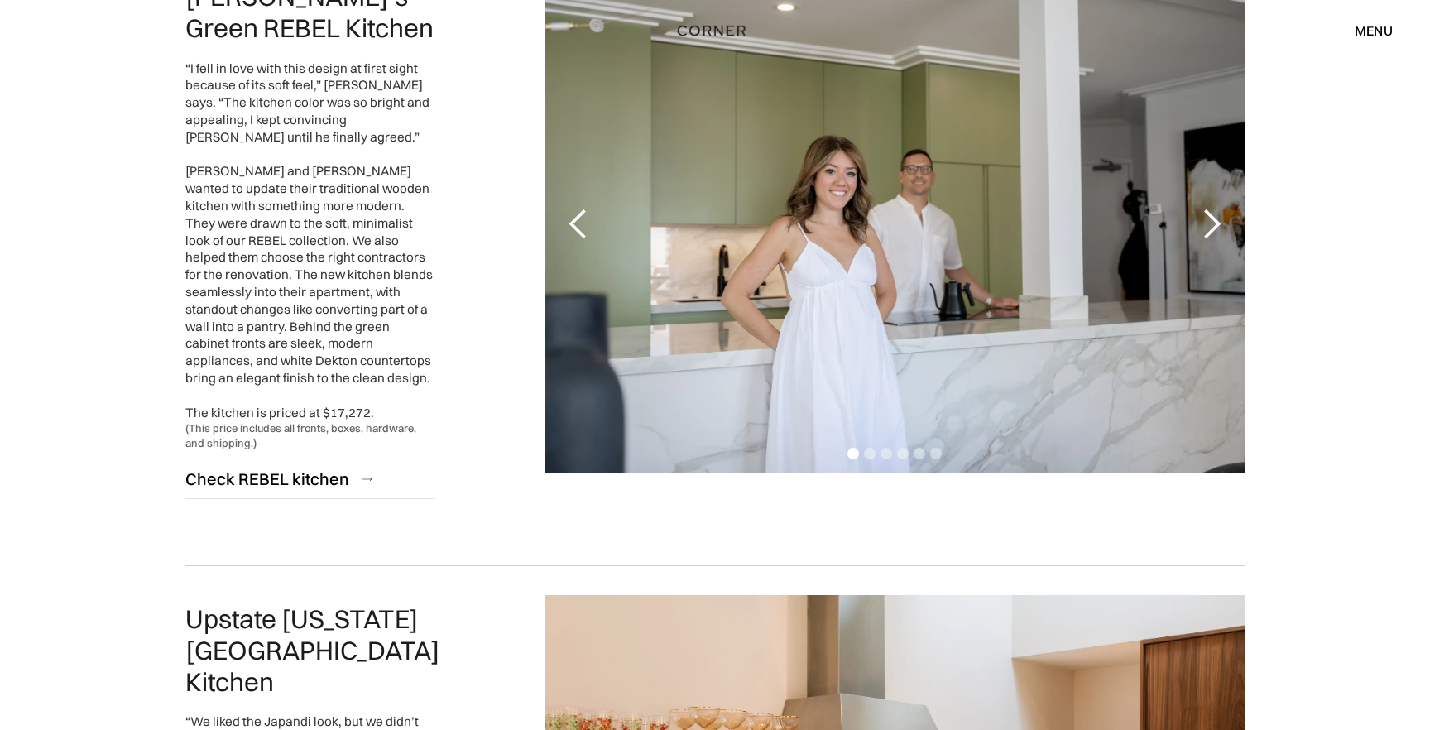
scroll to position [3259, 0]
click at [1210, 213] on div "next slide" at bounding box center [1211, 222] width 33 height 33
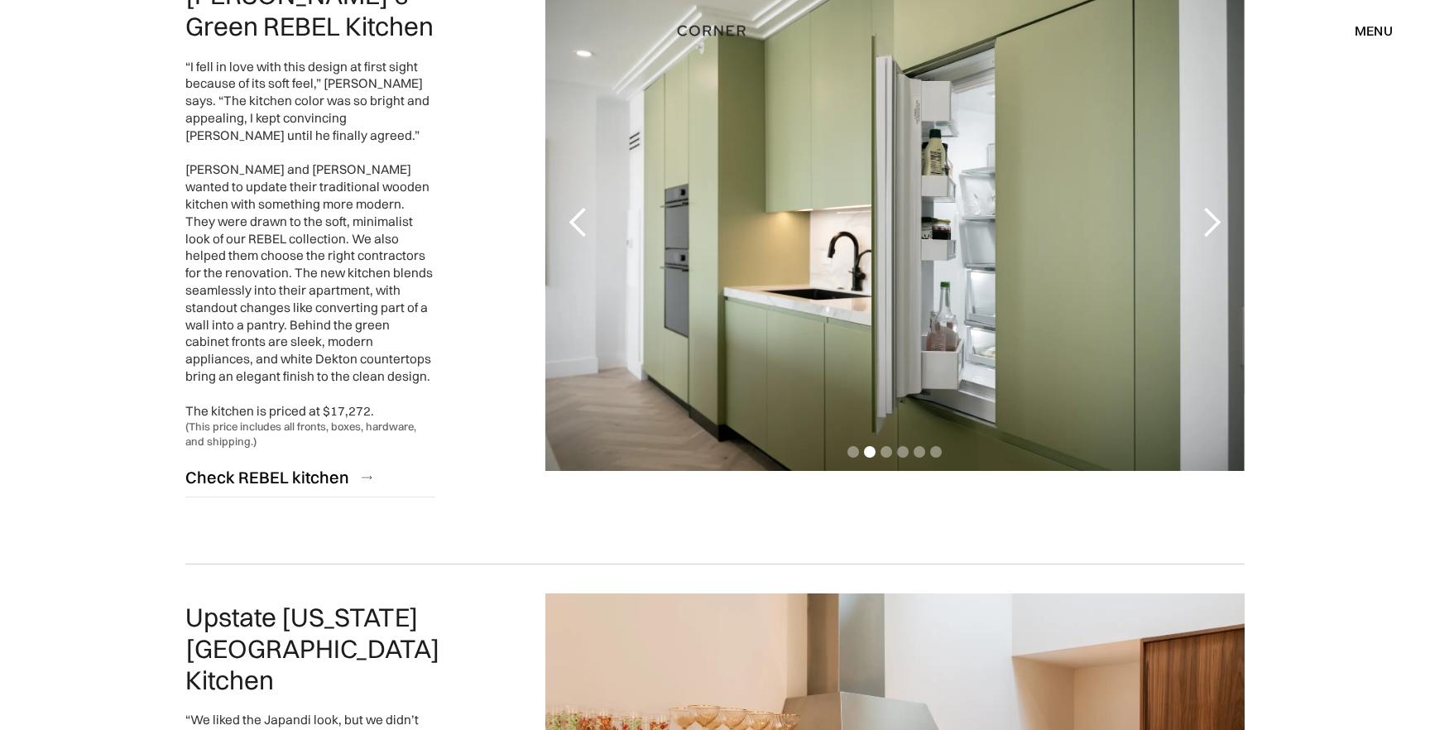
click at [1210, 213] on div "next slide" at bounding box center [1211, 222] width 33 height 33
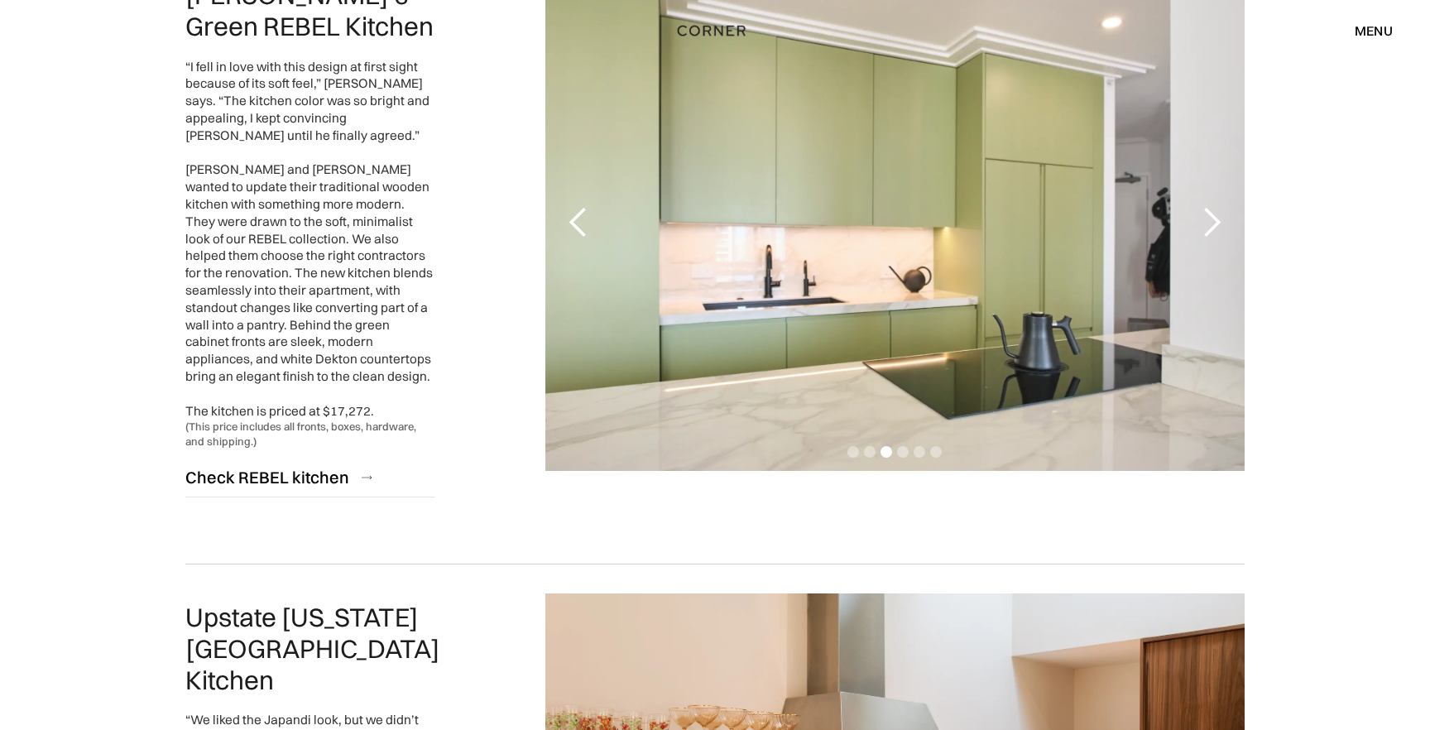
click at [1210, 212] on div "next slide" at bounding box center [1211, 222] width 33 height 33
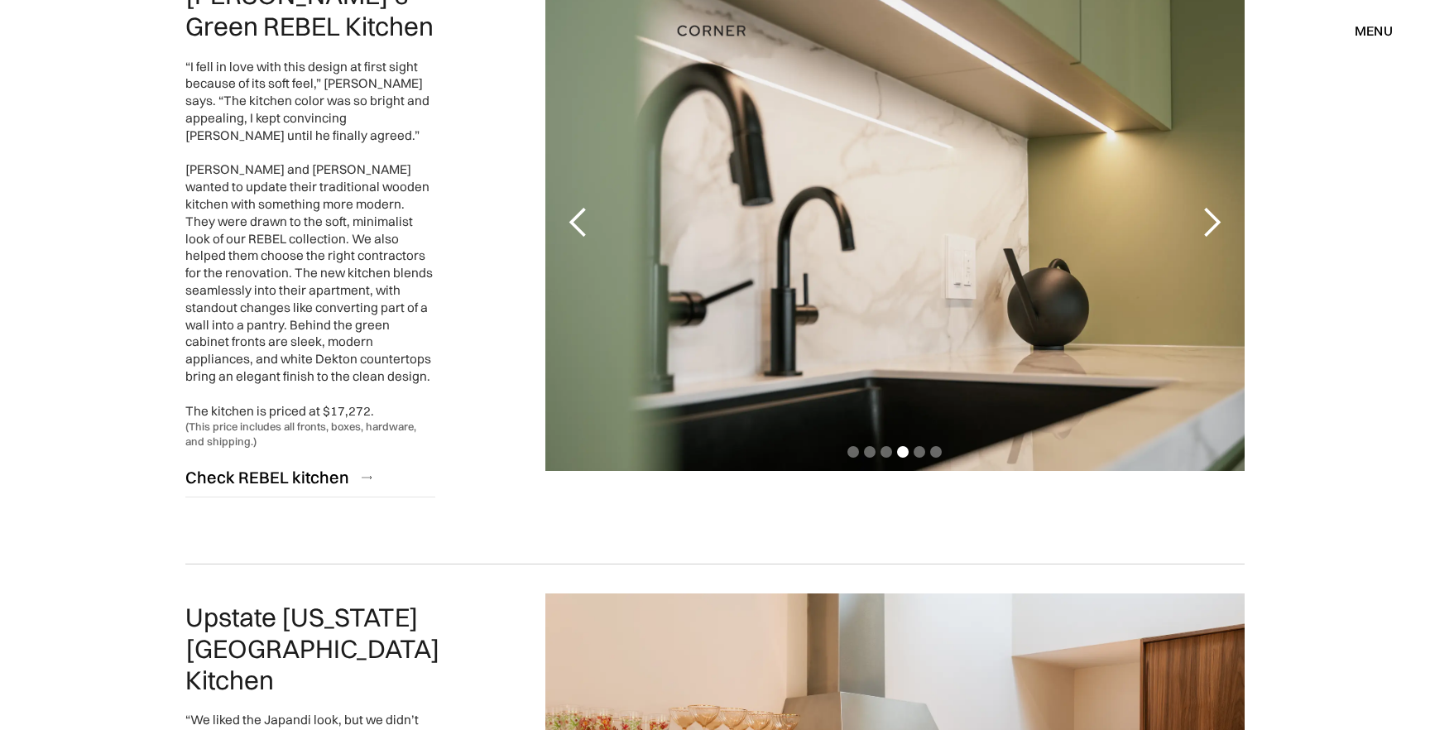
click at [1210, 212] on div "next slide" at bounding box center [1211, 222] width 33 height 33
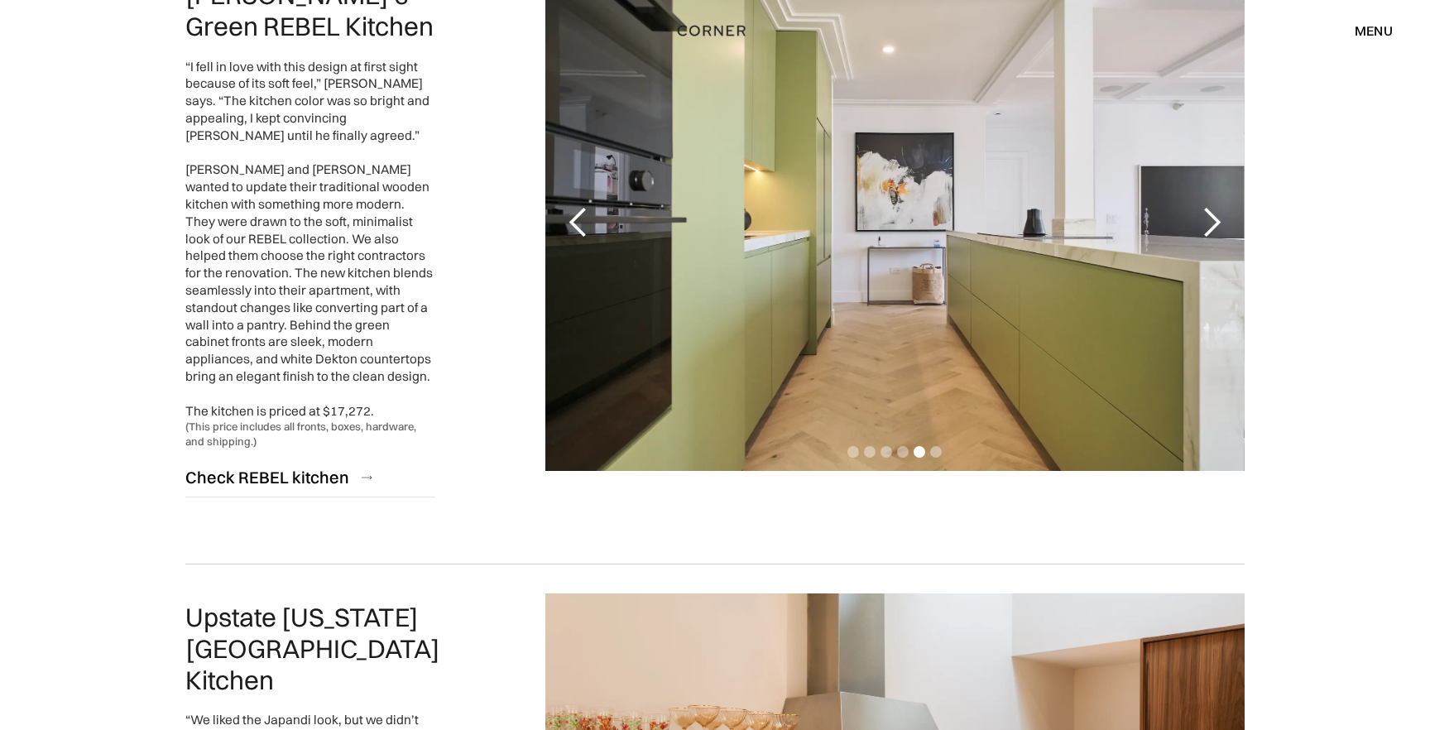
click at [1210, 212] on div "next slide" at bounding box center [1211, 222] width 33 height 33
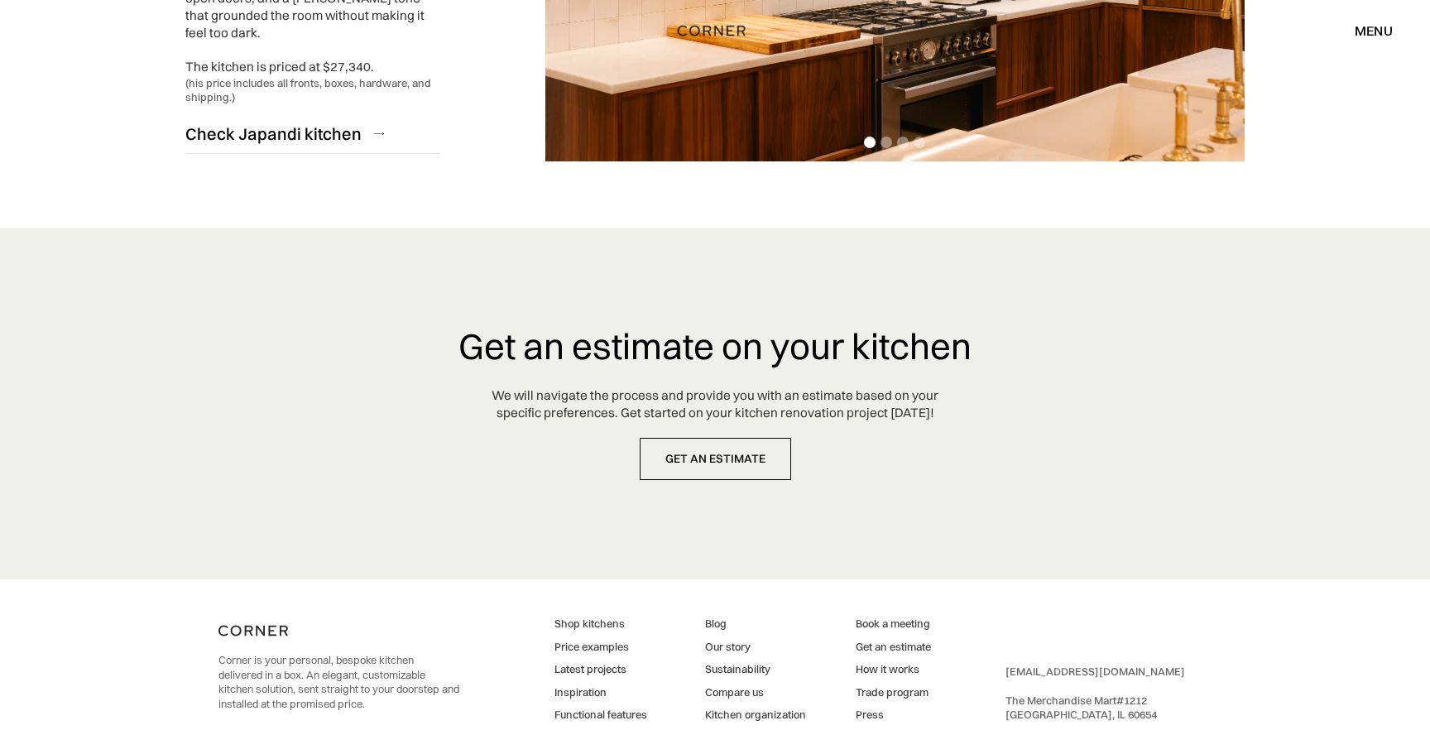
scroll to position [4250, 0]
